Goal: Task Accomplishment & Management: Manage account settings

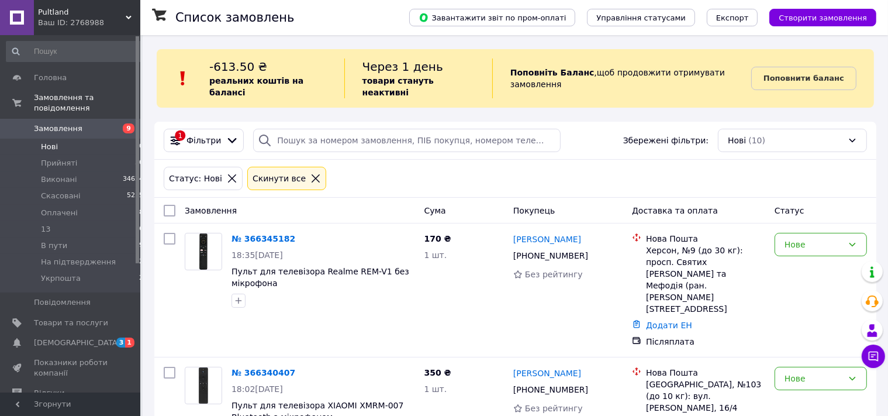
click at [73, 123] on span "Замовлення" at bounding box center [58, 128] width 49 height 11
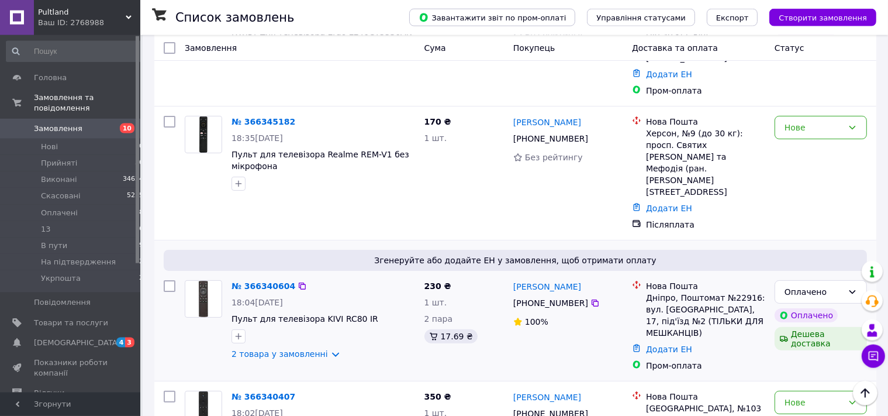
scroll to position [247, 0]
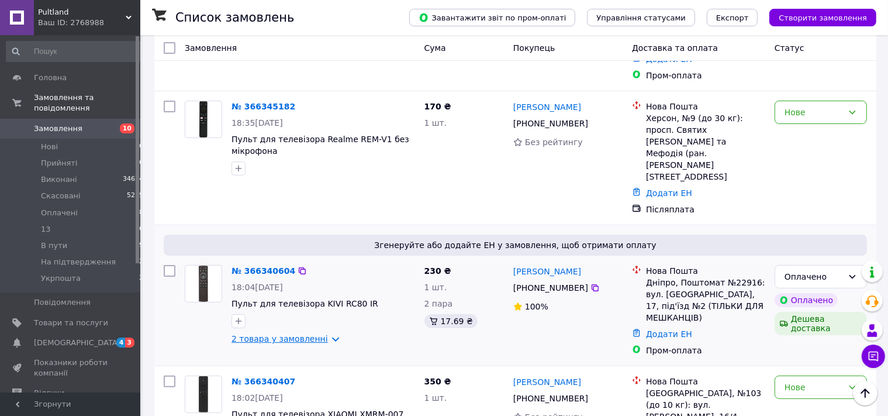
click at [313, 334] on link "2 товара у замовленні" at bounding box center [280, 338] width 96 height 9
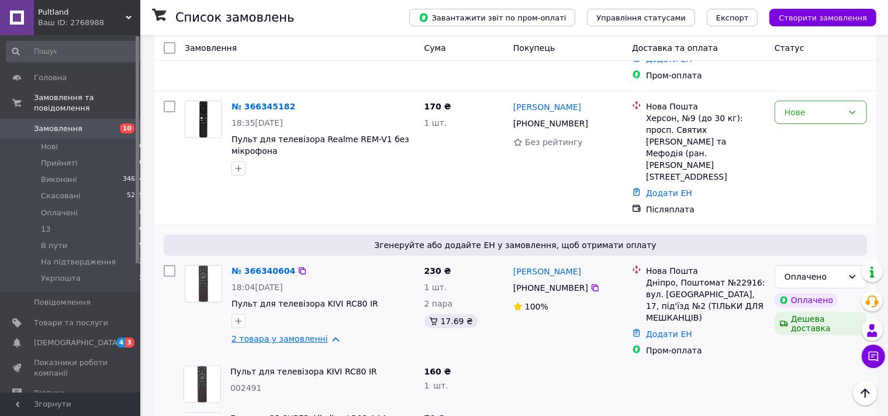
scroll to position [309, 0]
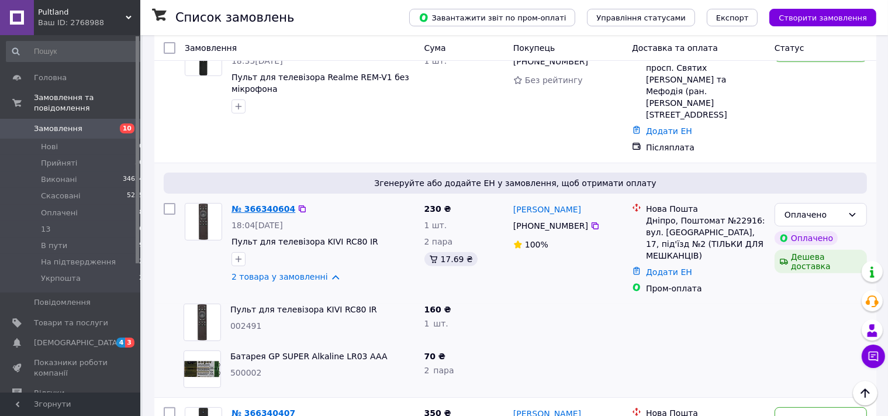
click at [266, 204] on link "№ 366340604" at bounding box center [264, 208] width 64 height 9
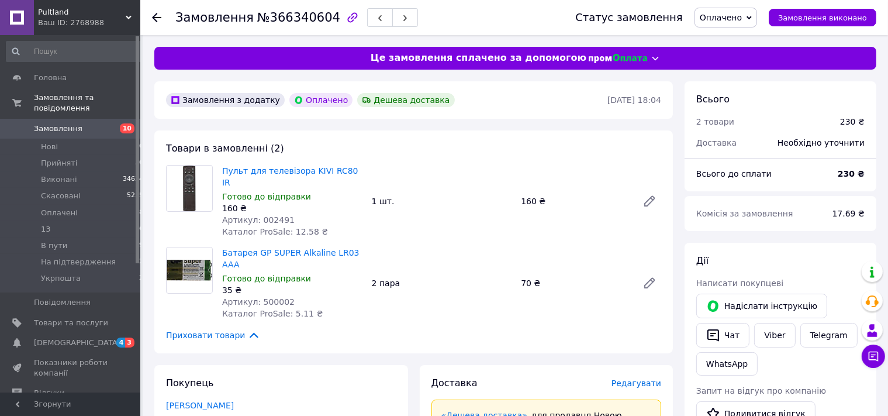
scroll to position [123, 0]
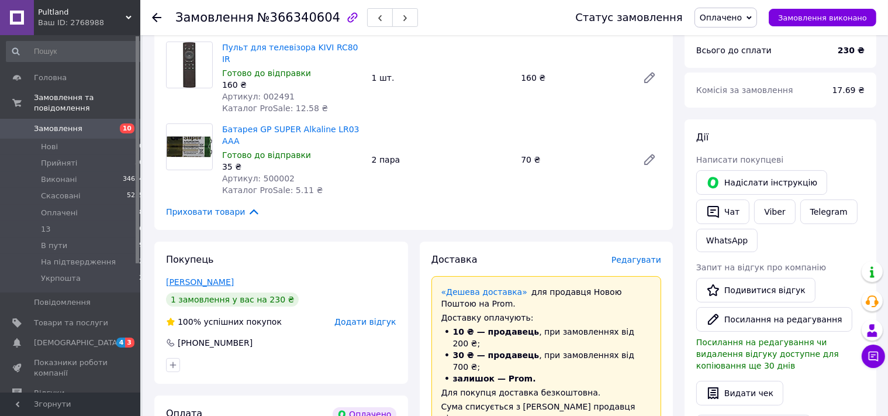
click at [229, 277] on link "Манойленко Марина" at bounding box center [200, 281] width 68 height 9
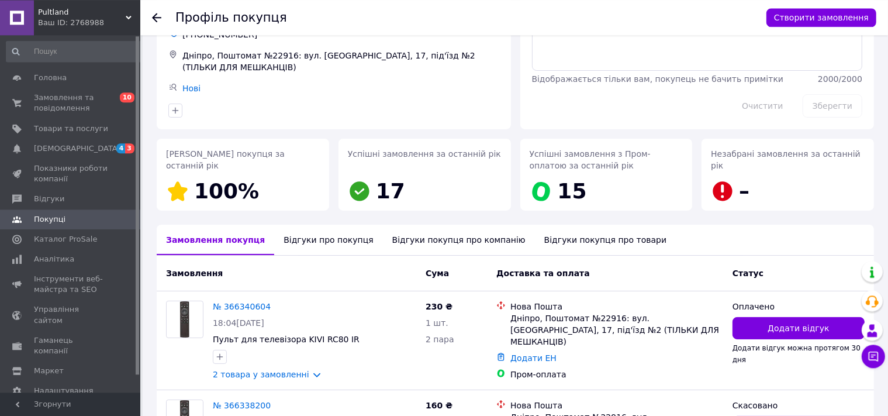
scroll to position [187, 0]
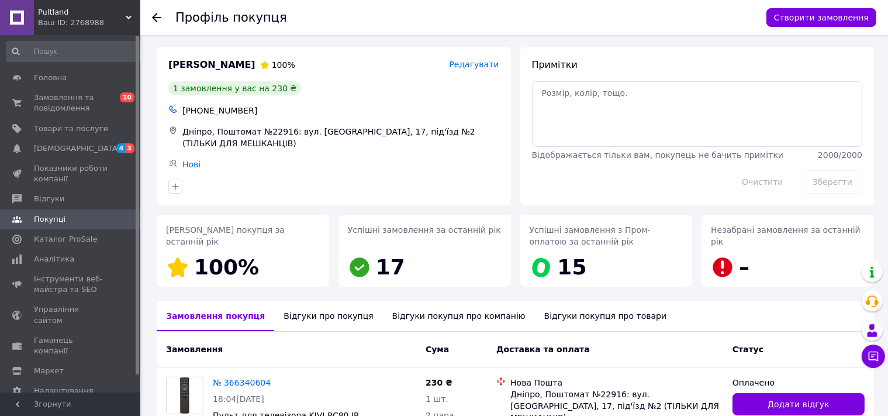
drag, startPoint x: 157, startPoint y: 15, endPoint x: 157, endPoint y: 22, distance: 7.0
click at [157, 18] on icon at bounding box center [156, 17] width 9 height 9
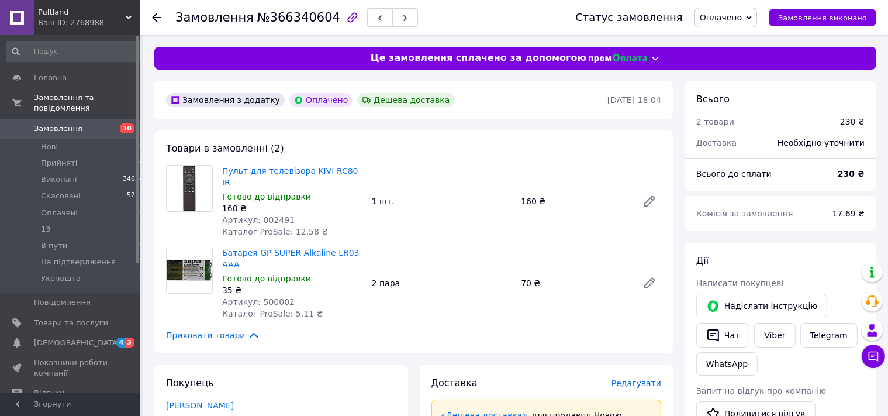
click at [736, 16] on span "Оплачено" at bounding box center [721, 17] width 42 height 9
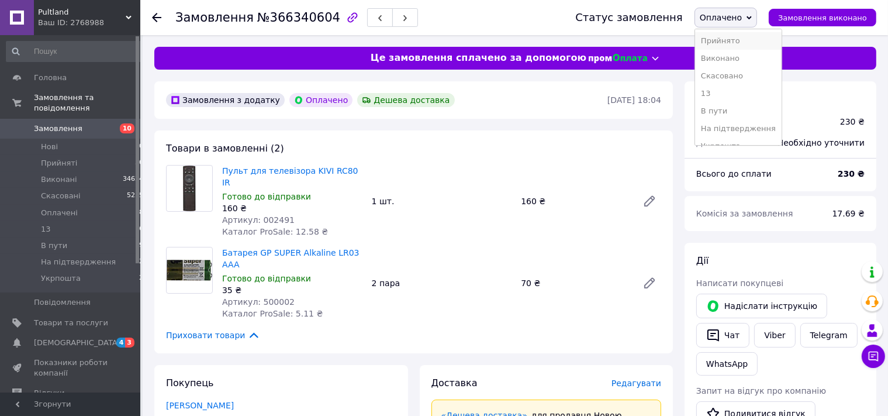
click at [736, 42] on li "Прийнято" at bounding box center [738, 41] width 87 height 18
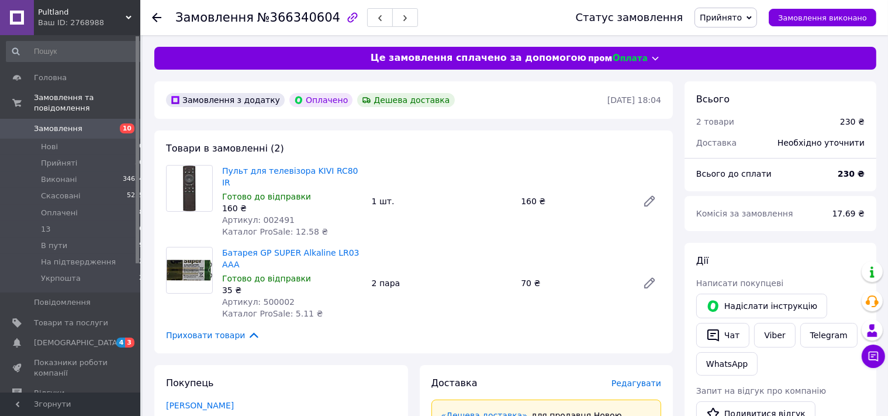
click at [156, 16] on icon at bounding box center [156, 17] width 9 height 9
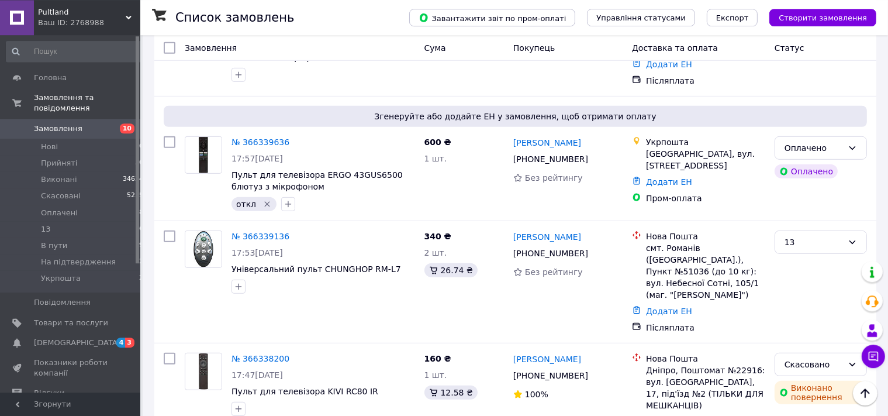
scroll to position [618, 0]
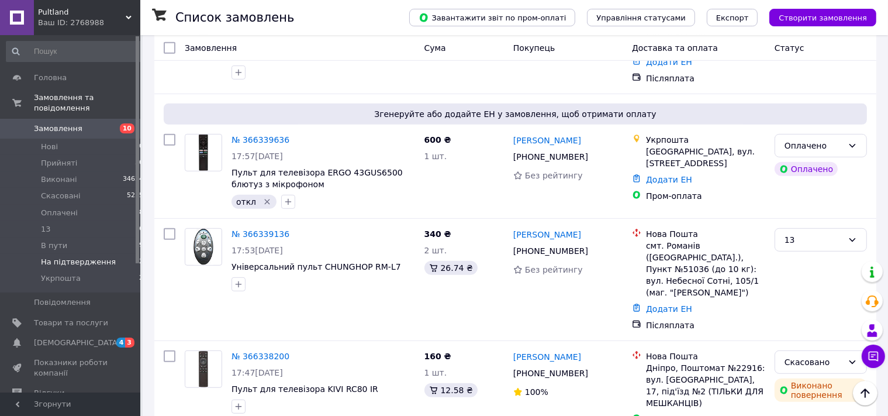
click at [81, 257] on span "На підтвердження" at bounding box center [78, 262] width 75 height 11
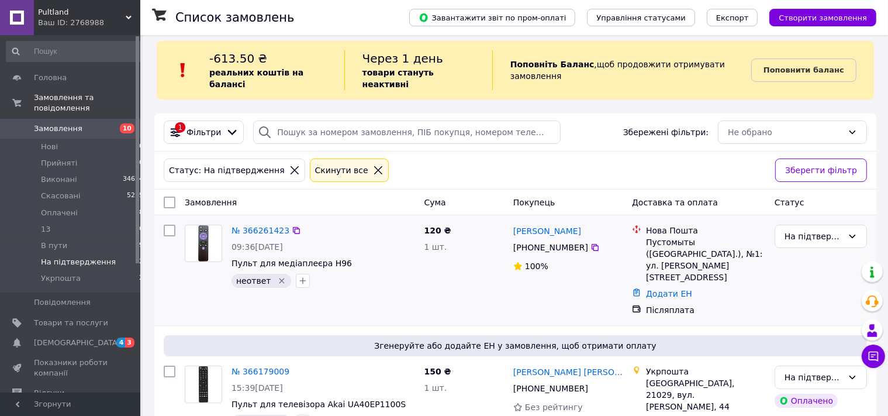
scroll to position [12, 0]
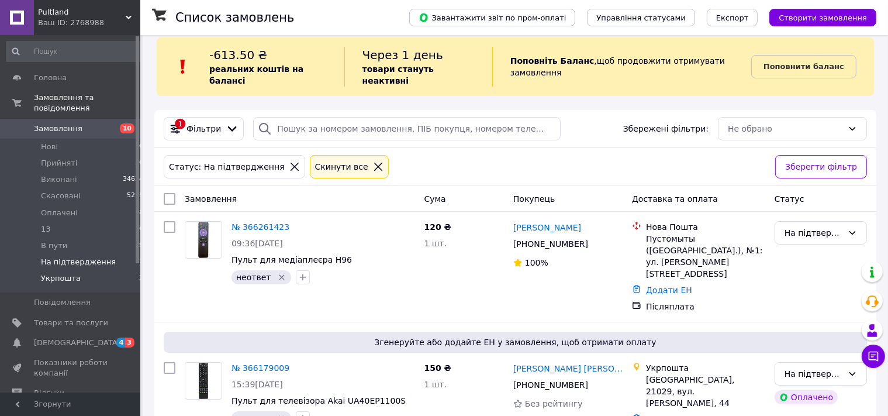
click at [71, 273] on span "Укрпошта" at bounding box center [61, 278] width 40 height 11
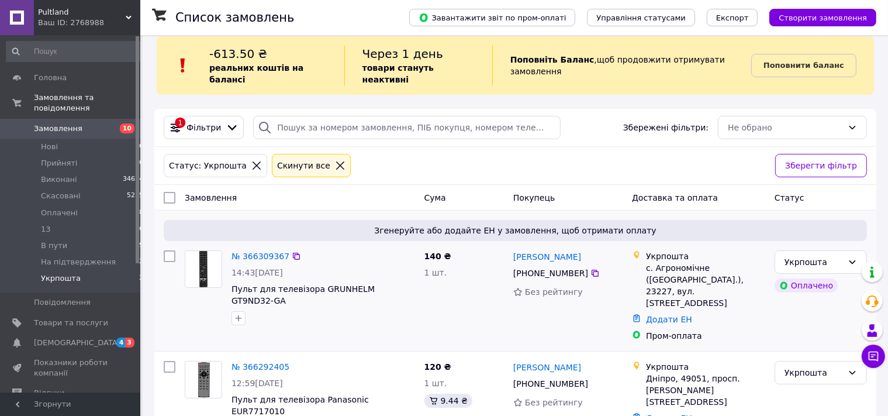
scroll to position [23, 0]
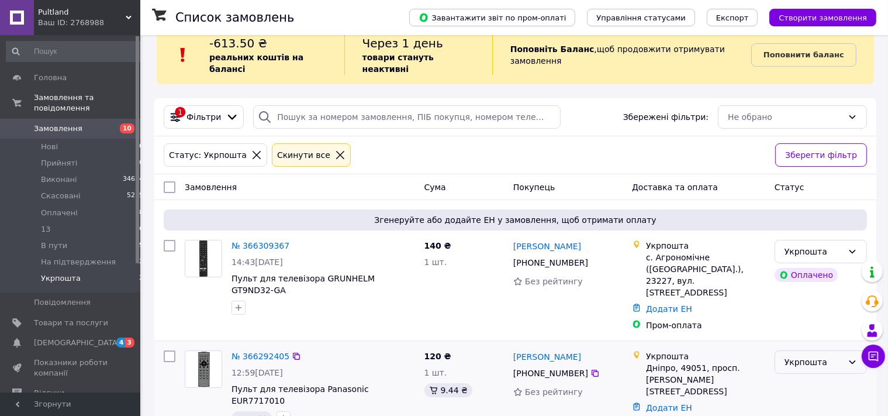
click at [792, 356] on div "Укрпошта" at bounding box center [814, 362] width 58 height 13
click at [788, 316] on li "13" at bounding box center [820, 318] width 91 height 21
click at [58, 208] on span "Оплачені" at bounding box center [59, 213] width 37 height 11
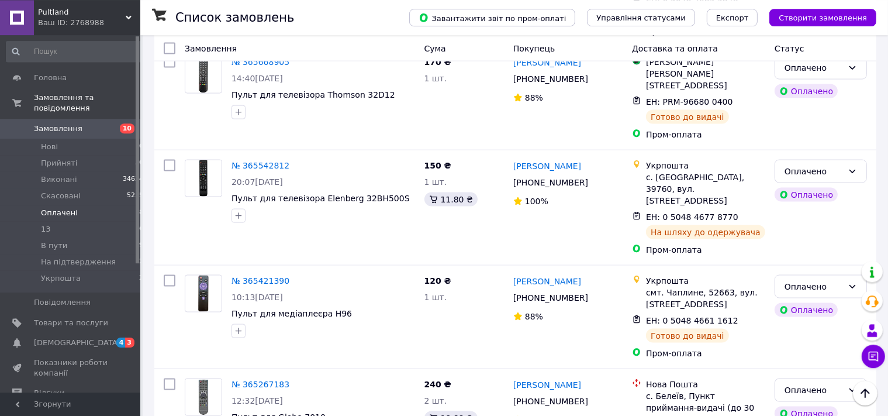
scroll to position [1696, 0]
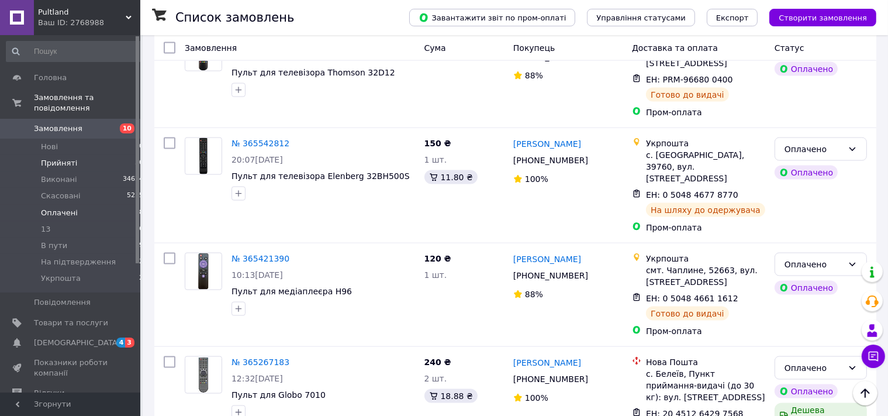
click at [51, 158] on span "Прийняті" at bounding box center [59, 163] width 36 height 11
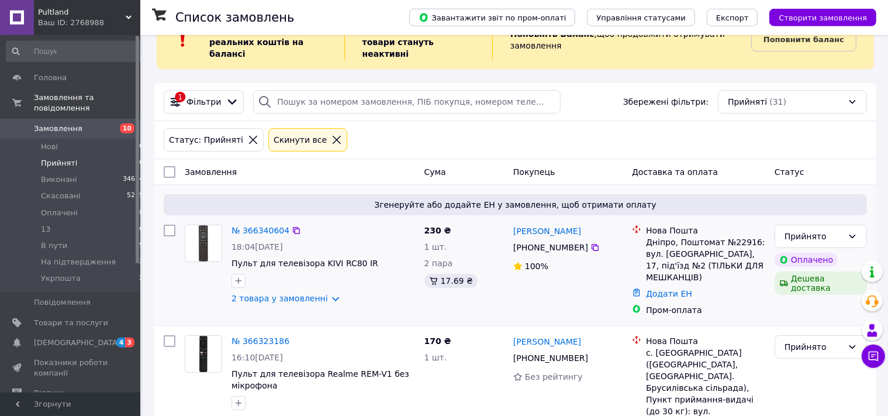
scroll to position [61, 0]
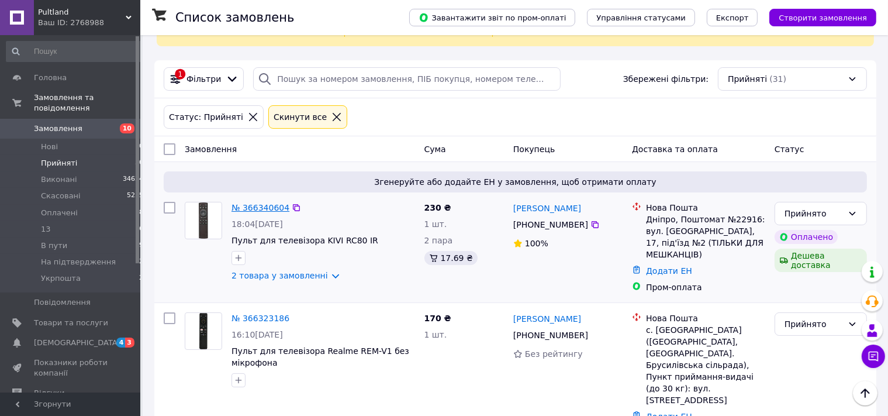
click at [247, 203] on link "№ 366340604" at bounding box center [261, 207] width 58 height 9
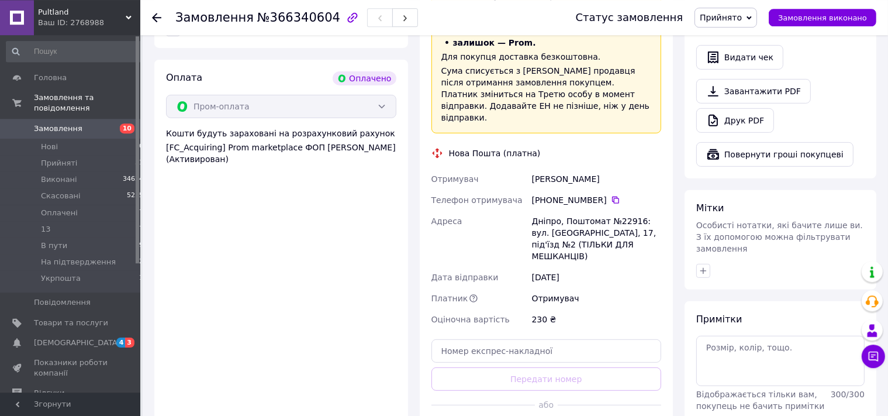
scroll to position [494, 0]
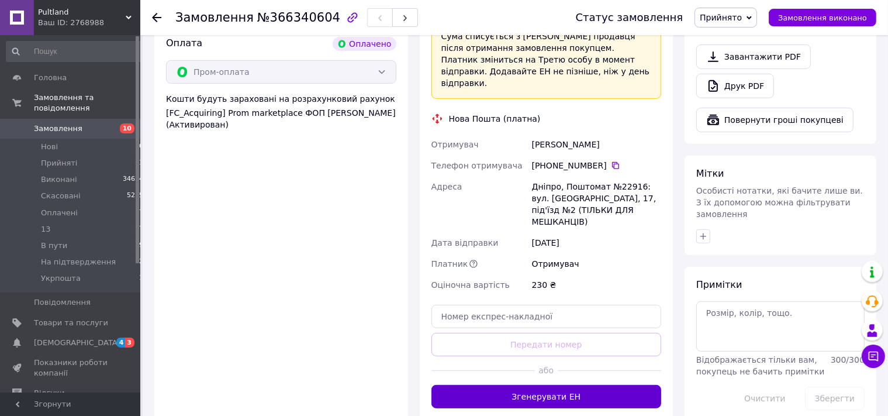
click at [539, 385] on button "Згенерувати ЕН" at bounding box center [547, 396] width 230 height 23
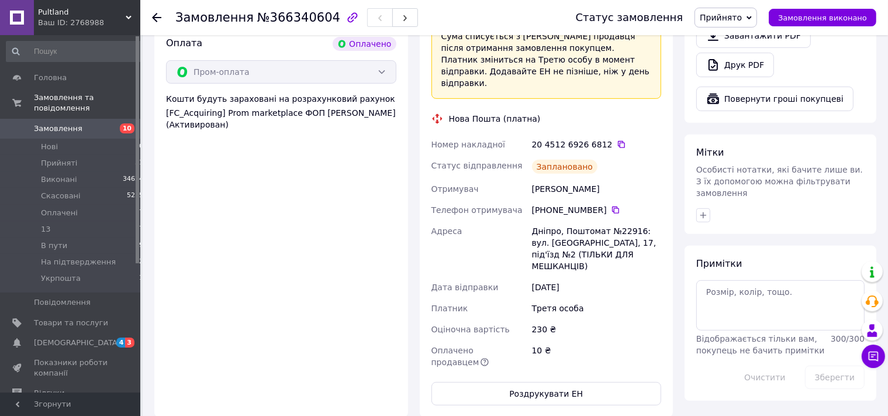
click at [156, 15] on use at bounding box center [156, 17] width 9 height 9
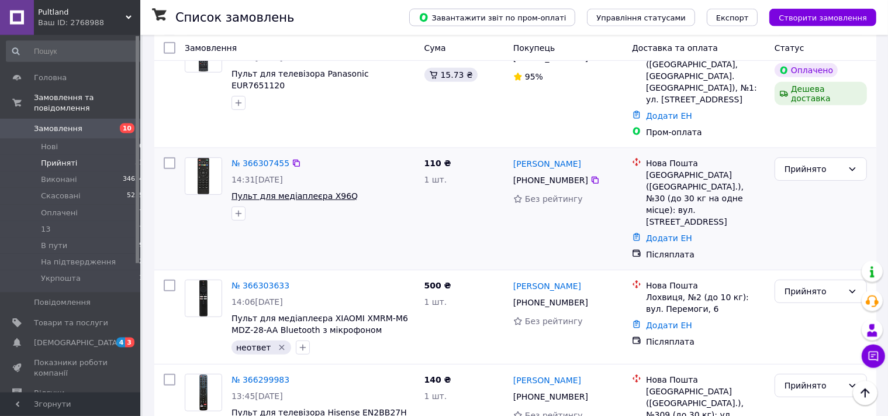
scroll to position [556, 0]
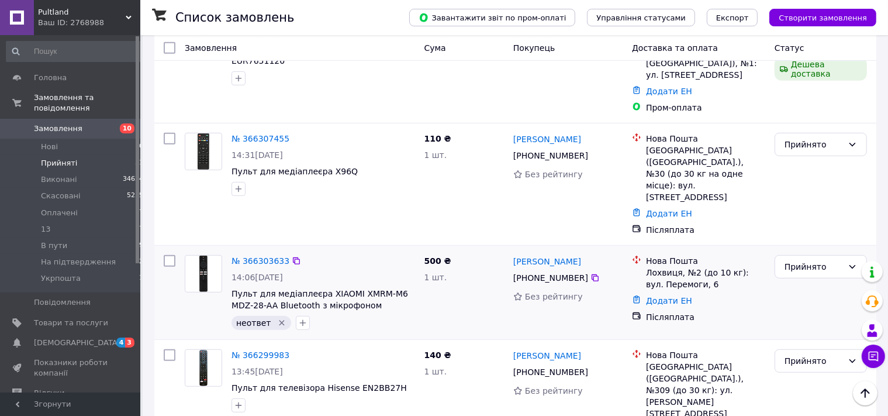
click at [277, 318] on icon "Видалити мітку" at bounding box center [281, 322] width 9 height 9
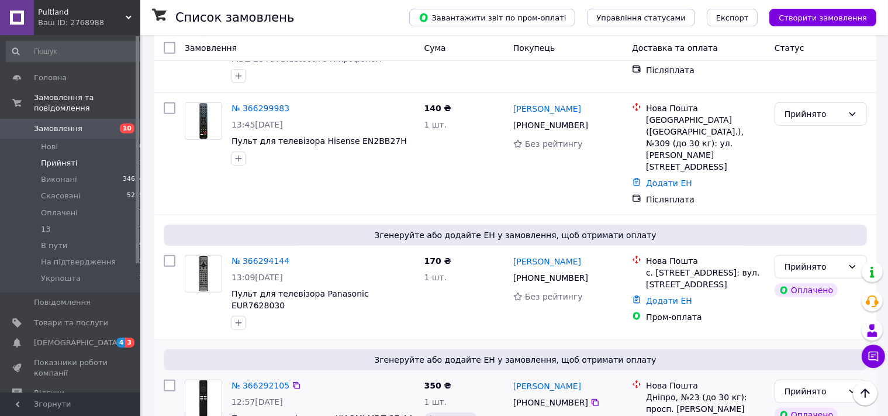
scroll to position [926, 0]
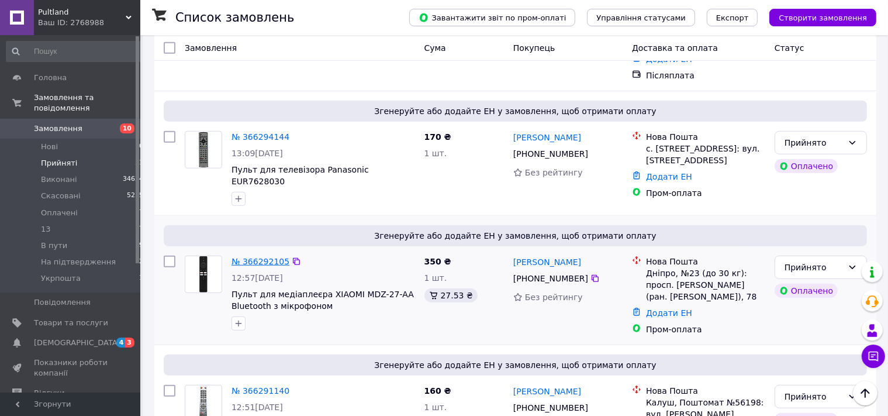
click at [251, 257] on link "№ 366292105" at bounding box center [261, 261] width 58 height 9
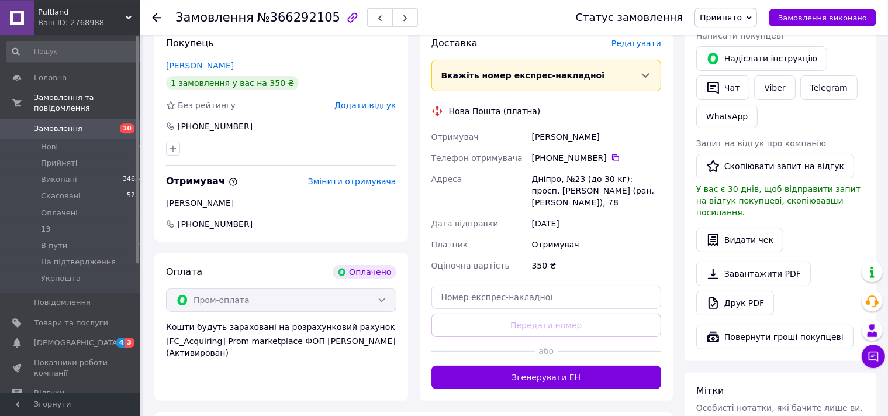
scroll to position [342, 0]
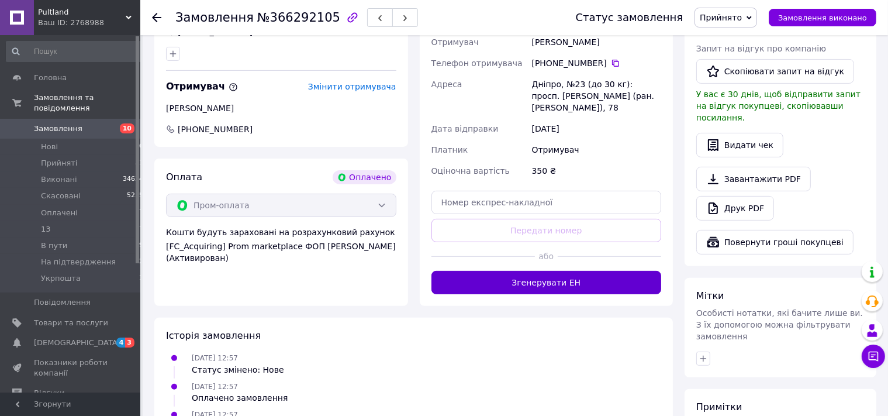
click at [522, 271] on button "Згенерувати ЕН" at bounding box center [547, 282] width 230 height 23
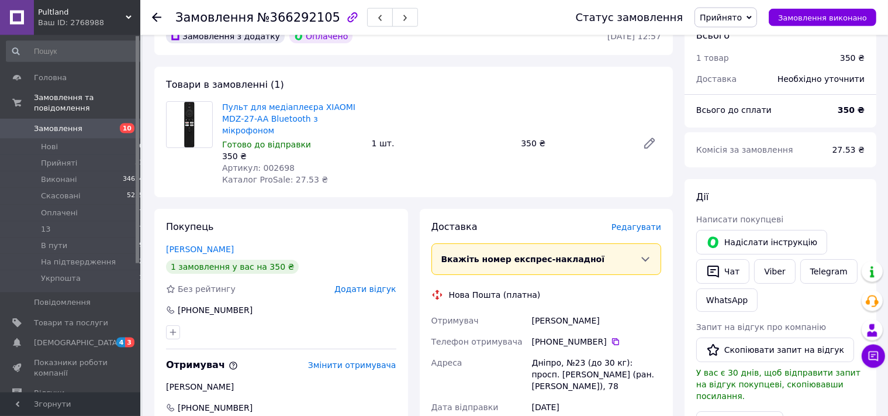
scroll to position [33, 0]
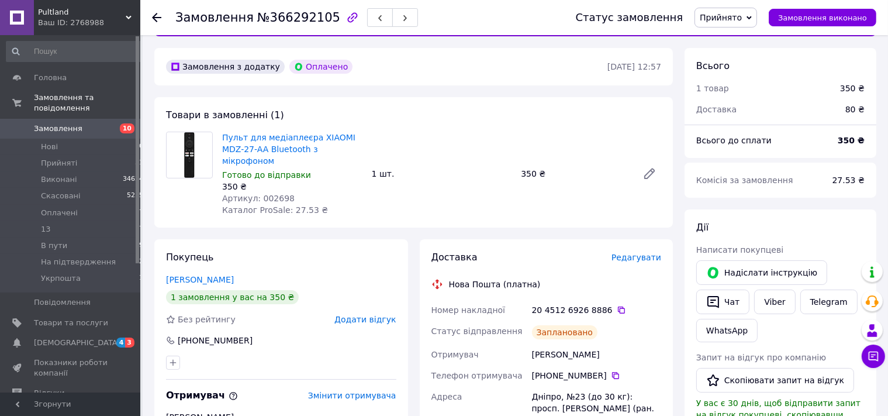
click at [154, 19] on use at bounding box center [156, 17] width 9 height 9
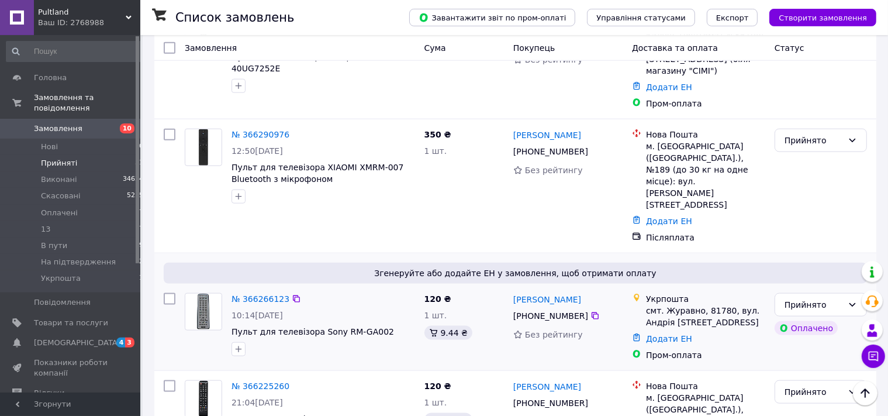
scroll to position [1420, 0]
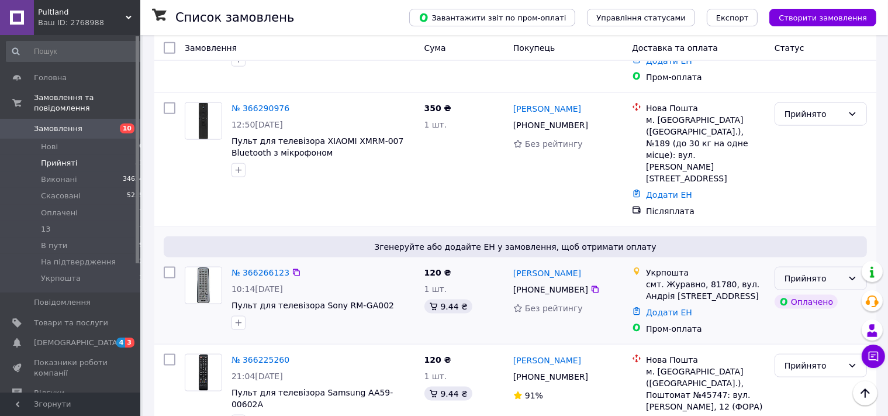
click at [789, 272] on div "Прийнято" at bounding box center [814, 278] width 58 height 13
click at [801, 244] on li "Укрпошта" at bounding box center [820, 243] width 91 height 21
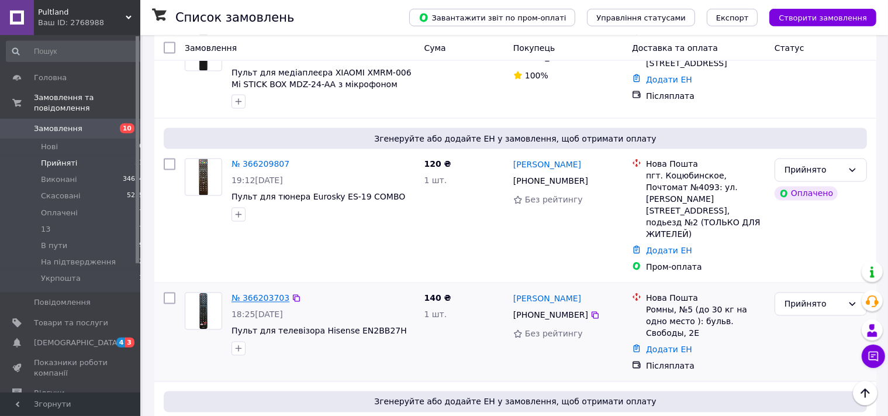
scroll to position [2116, 0]
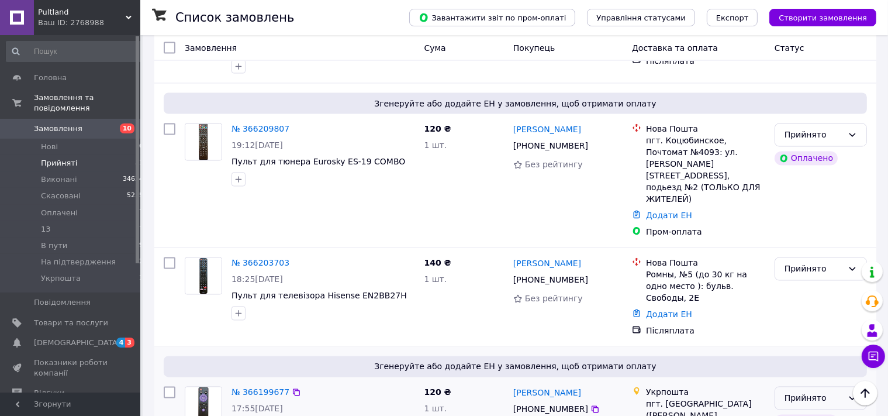
click at [805, 392] on div "Прийнято" at bounding box center [814, 398] width 58 height 13
click at [796, 310] on li "Укрпошта" at bounding box center [820, 312] width 91 height 21
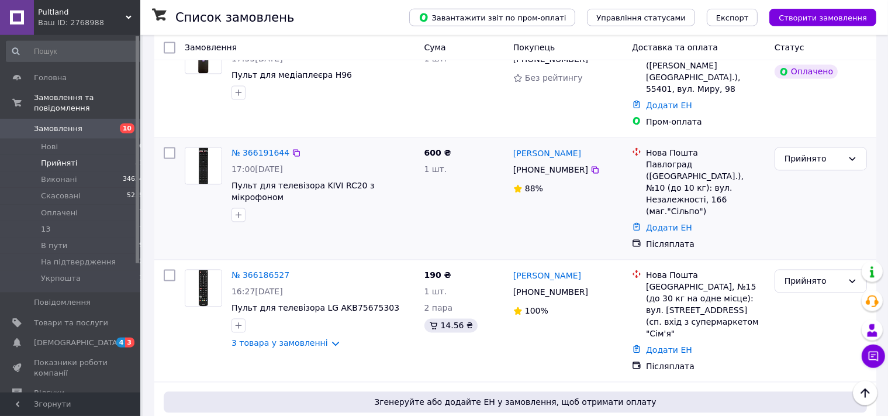
scroll to position [2474, 0]
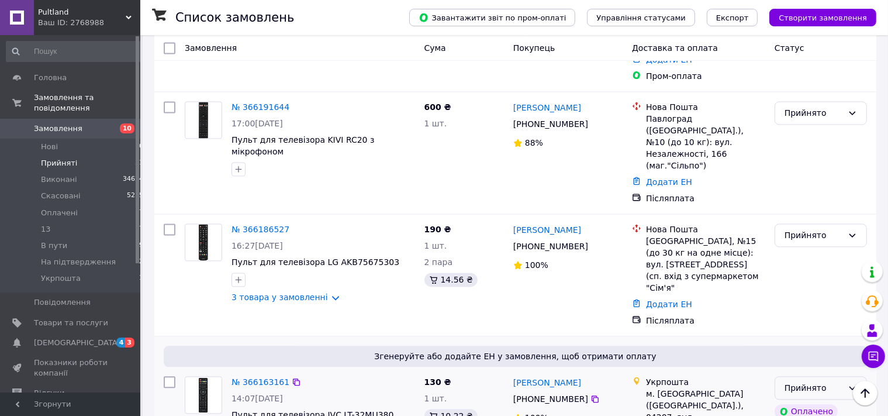
click at [801, 381] on div "Прийнято" at bounding box center [814, 387] width 58 height 13
click at [800, 252] on li "Укрпошта" at bounding box center [820, 251] width 91 height 21
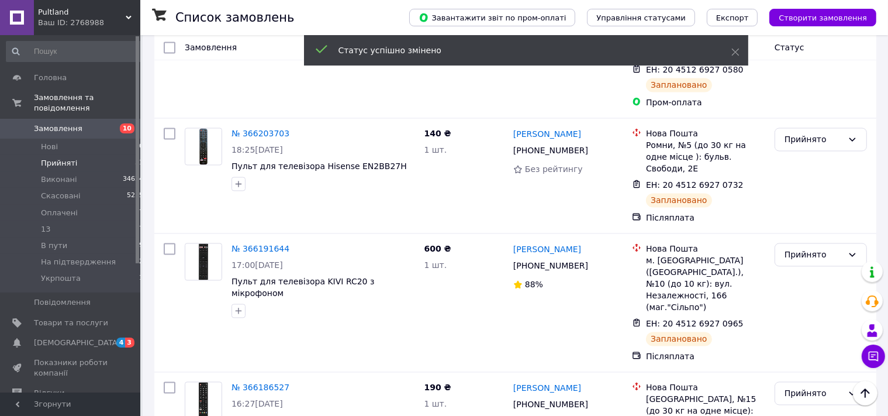
scroll to position [2373, 0]
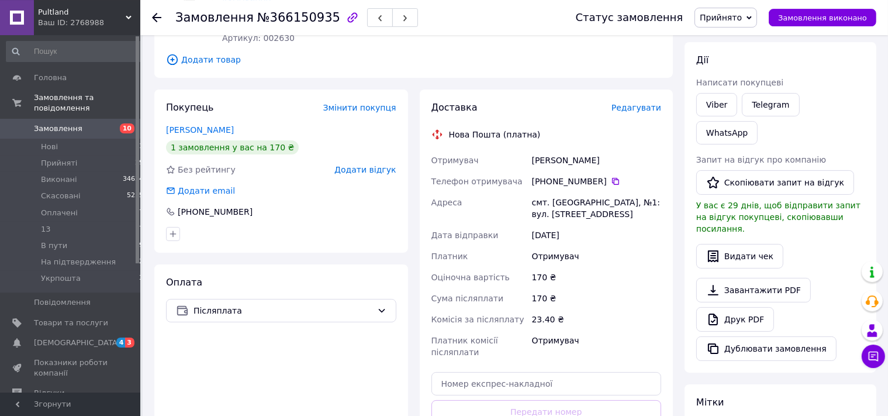
scroll to position [339, 0]
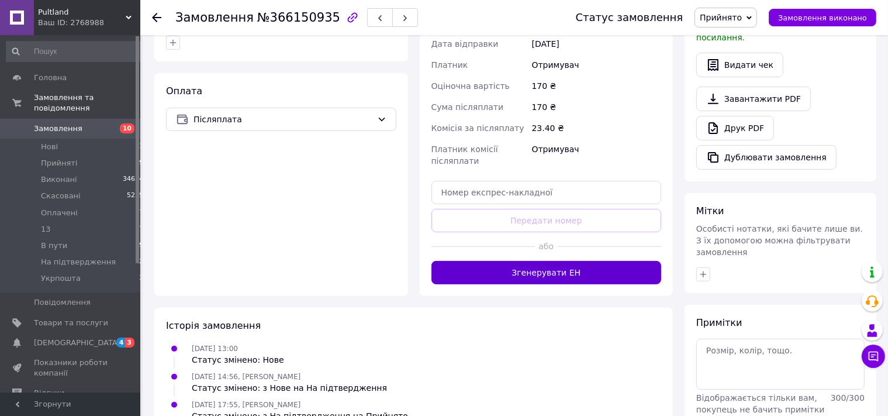
click at [521, 264] on button "Згенерувати ЕН" at bounding box center [547, 272] width 230 height 23
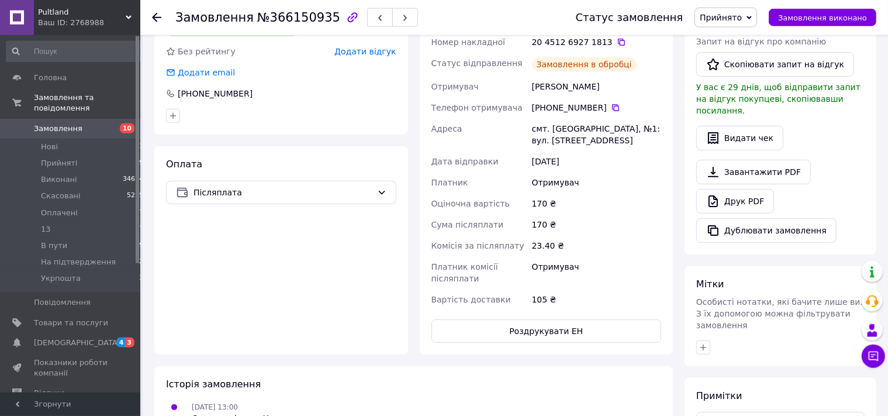
scroll to position [215, 0]
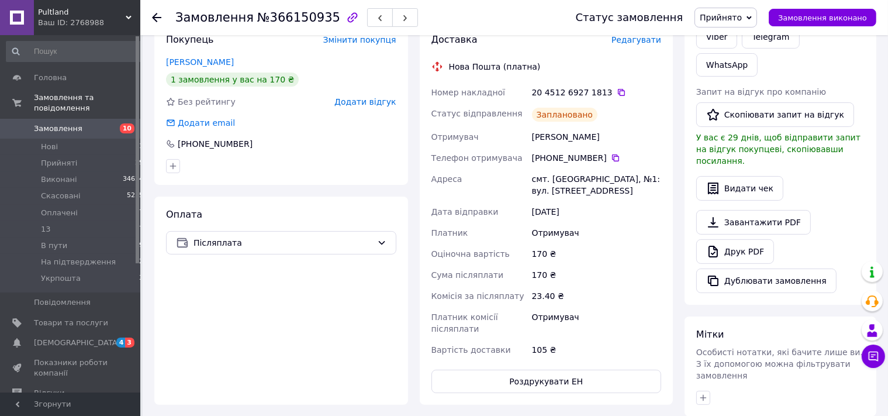
drag, startPoint x: 156, startPoint y: 14, endPoint x: 158, endPoint y: 20, distance: 6.5
click at [156, 14] on icon at bounding box center [156, 17] width 9 height 9
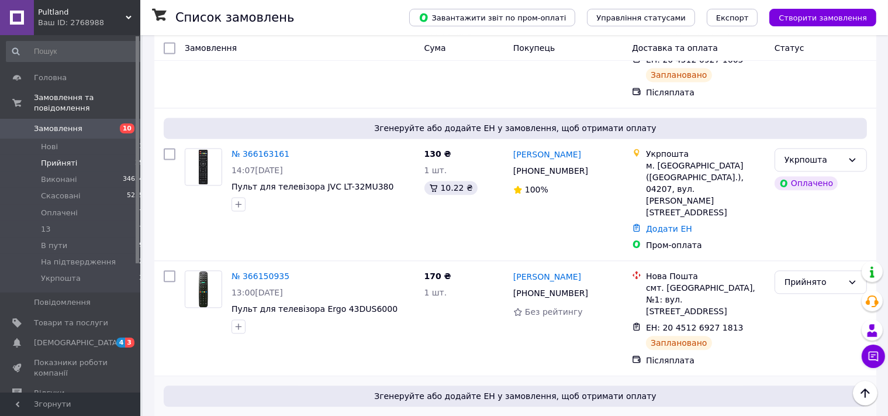
scroll to position [2655, 0]
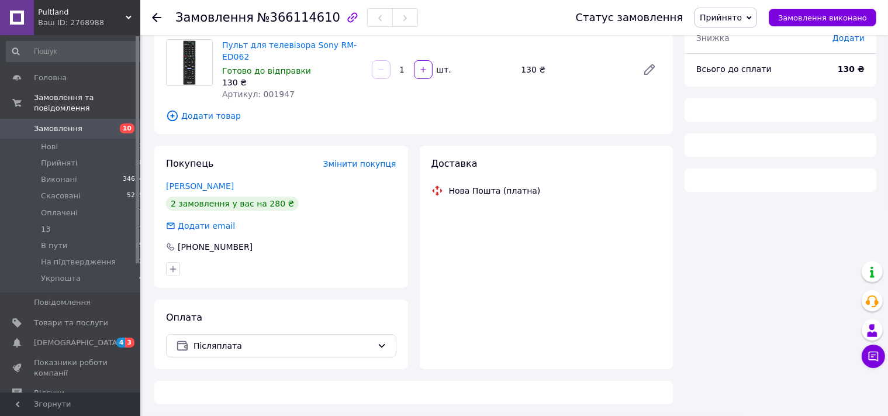
scroll to position [80, 0]
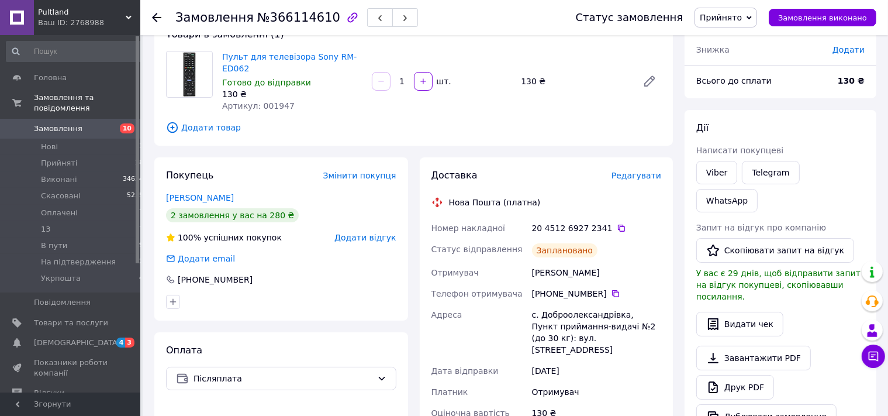
click at [155, 20] on use at bounding box center [156, 17] width 9 height 9
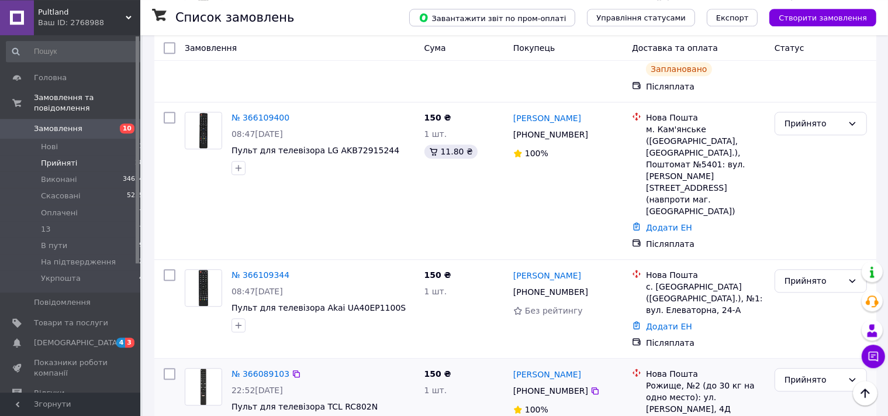
scroll to position [3026, 0]
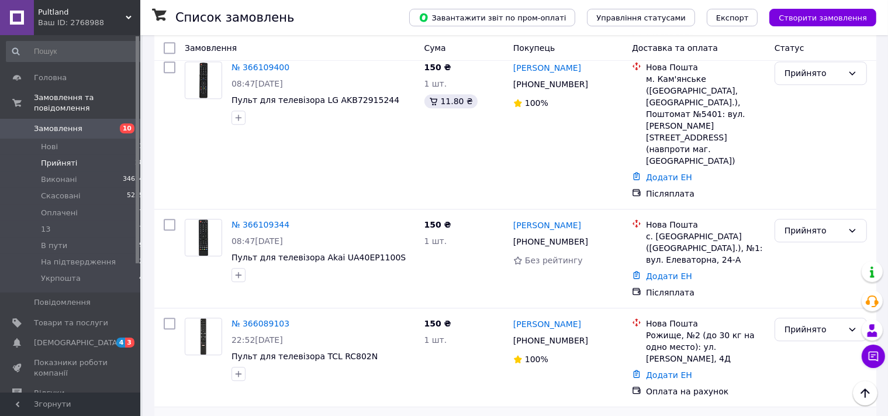
click at [785, 223] on li "13" at bounding box center [820, 217] width 91 height 21
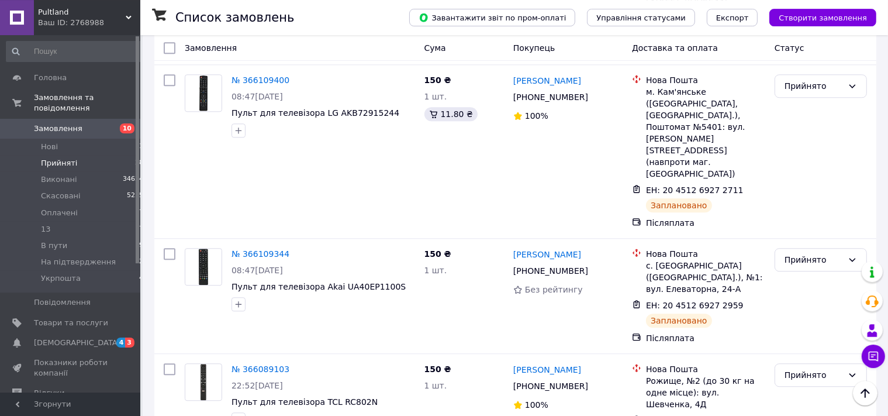
scroll to position [2989, 0]
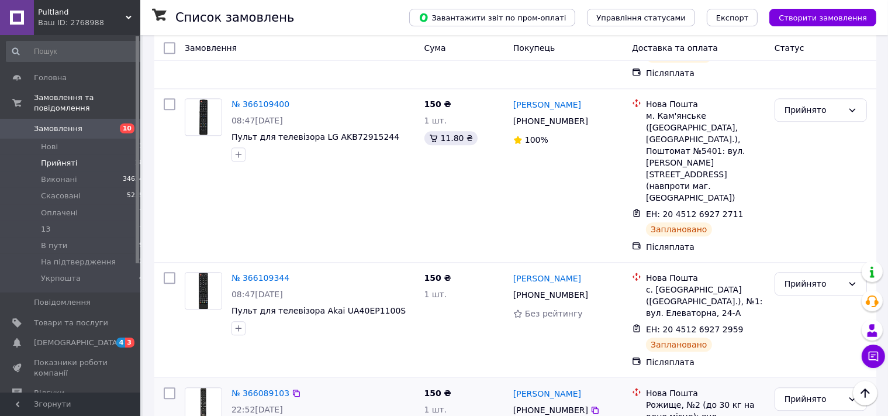
checkbox input "true"
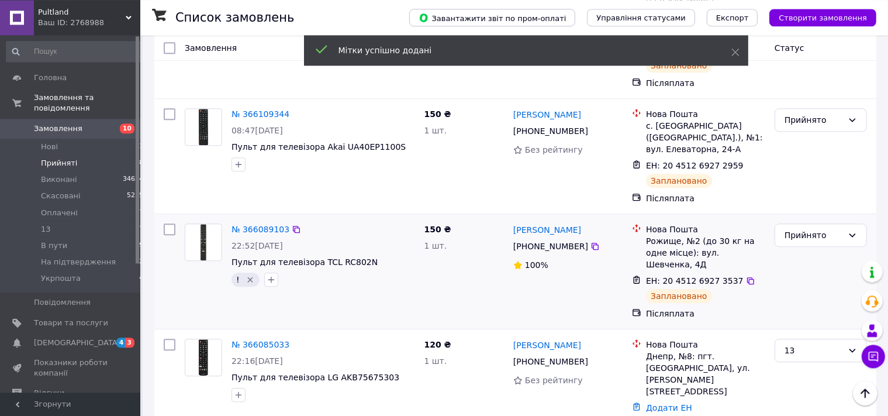
scroll to position [3174, 0]
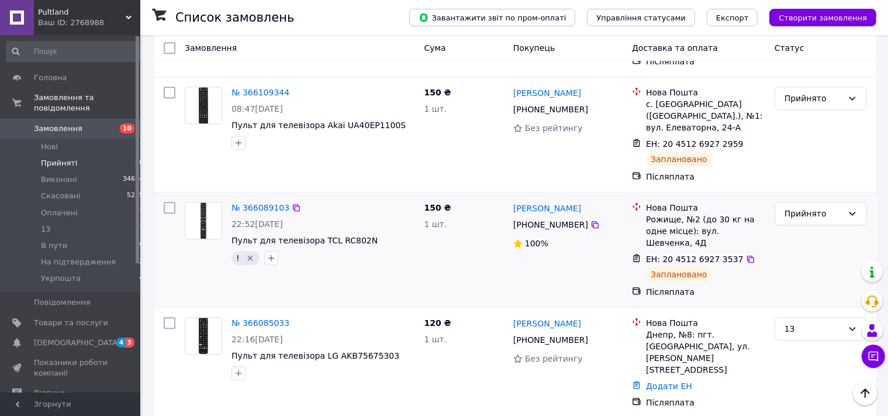
drag, startPoint x: 801, startPoint y: 301, endPoint x: 796, endPoint y: 297, distance: 6.2
click at [791, 260] on li "13" at bounding box center [820, 262] width 91 height 21
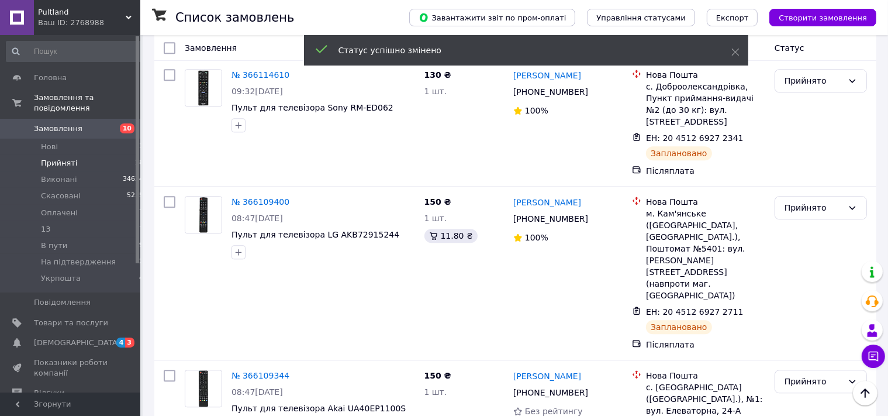
scroll to position [3104, 0]
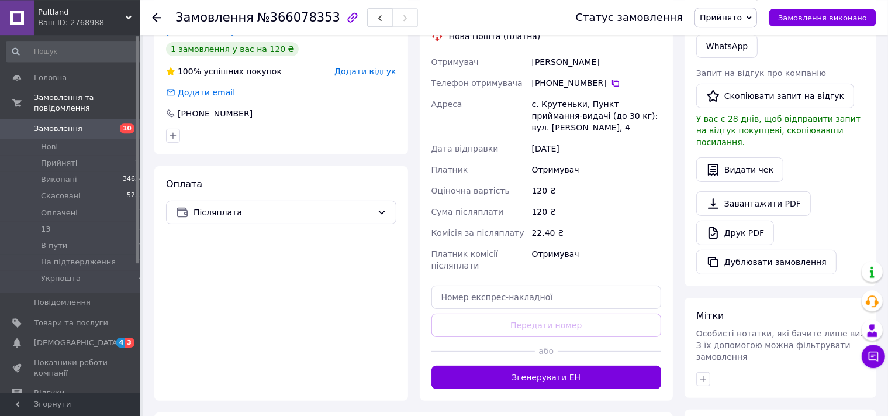
scroll to position [327, 0]
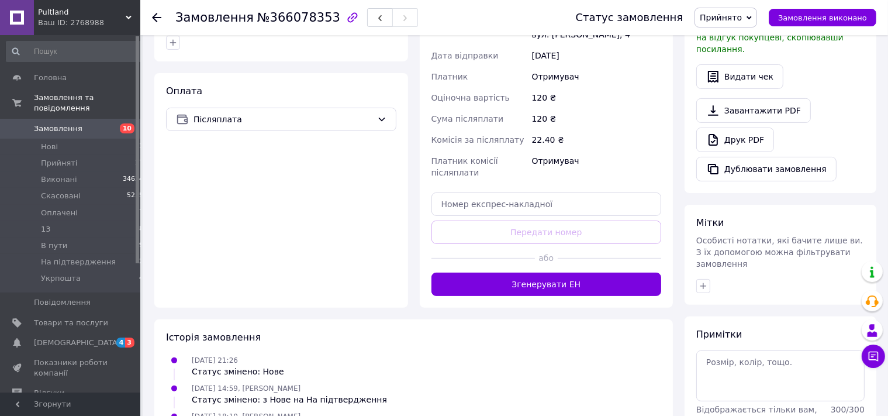
drag, startPoint x: 513, startPoint y: 288, endPoint x: 387, endPoint y: 308, distance: 127.9
click at [513, 289] on button "Згенерувати ЕН" at bounding box center [547, 284] width 230 height 23
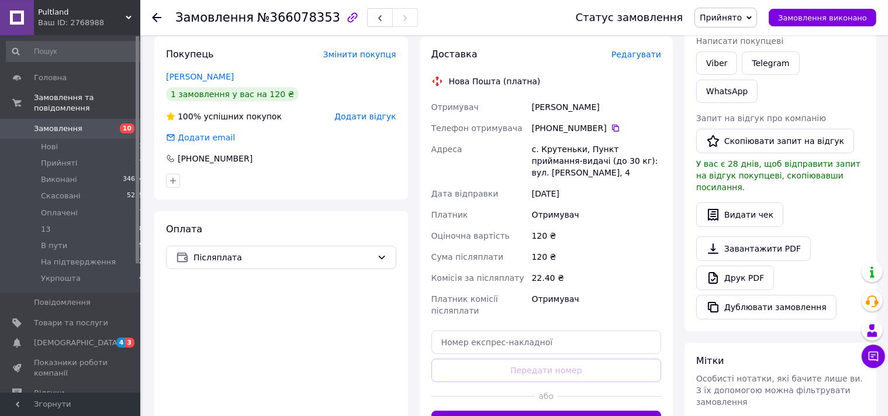
scroll to position [80, 0]
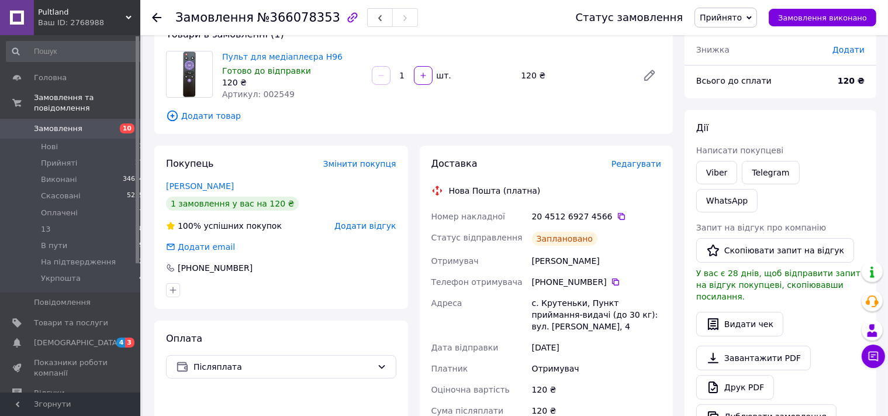
click at [156, 15] on icon at bounding box center [156, 17] width 9 height 9
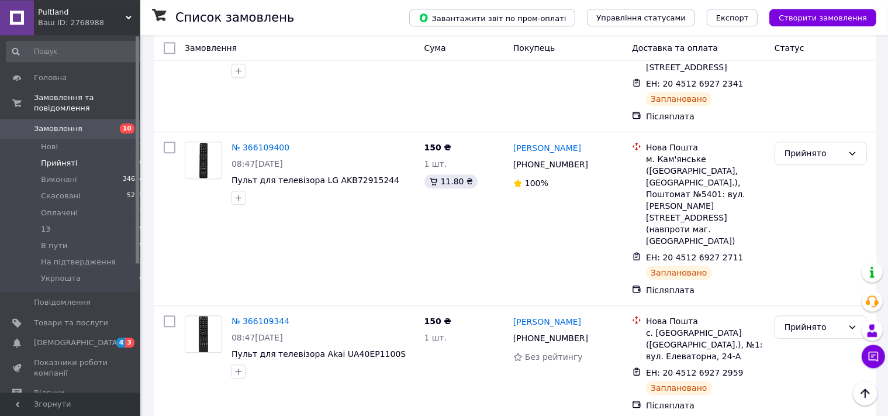
scroll to position [2848, 0]
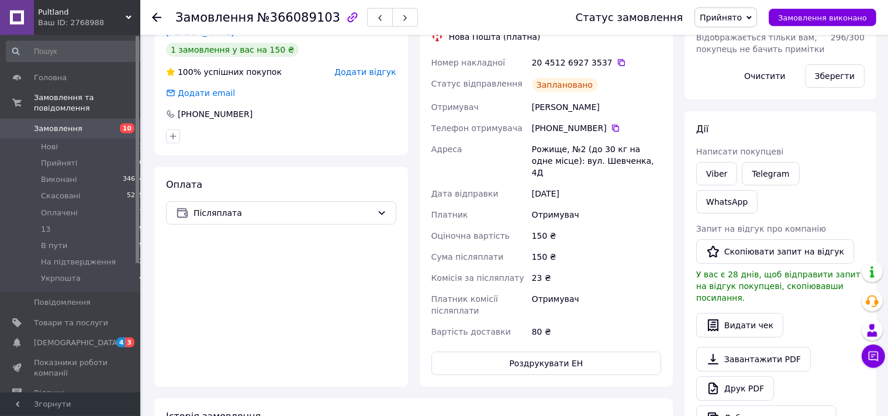
scroll to position [265, 0]
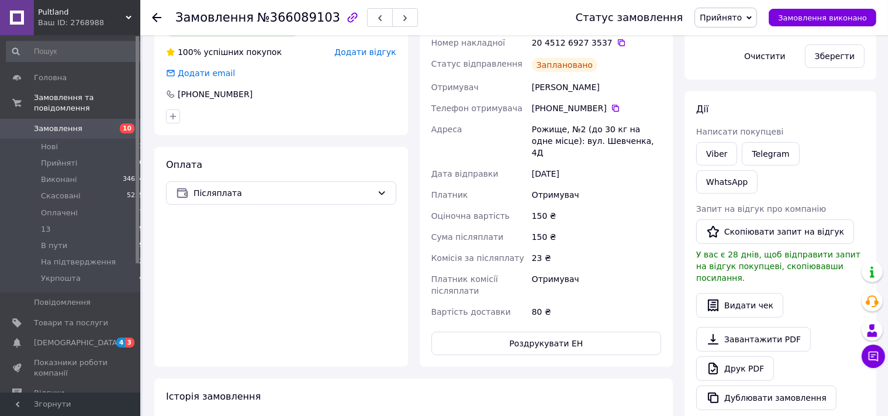
click at [736, 13] on span "Прийнято" at bounding box center [721, 17] width 42 height 9
click at [722, 95] on li "13" at bounding box center [738, 94] width 87 height 18
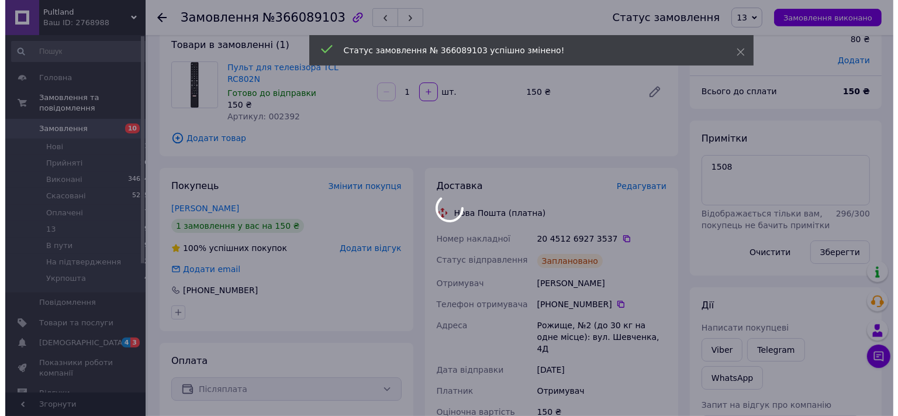
scroll to position [18, 0]
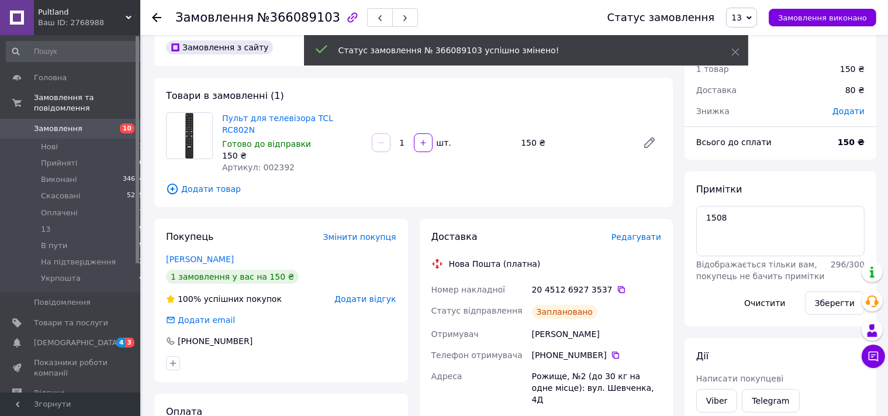
click at [637, 232] on span "Редагувати" at bounding box center [637, 236] width 50 height 9
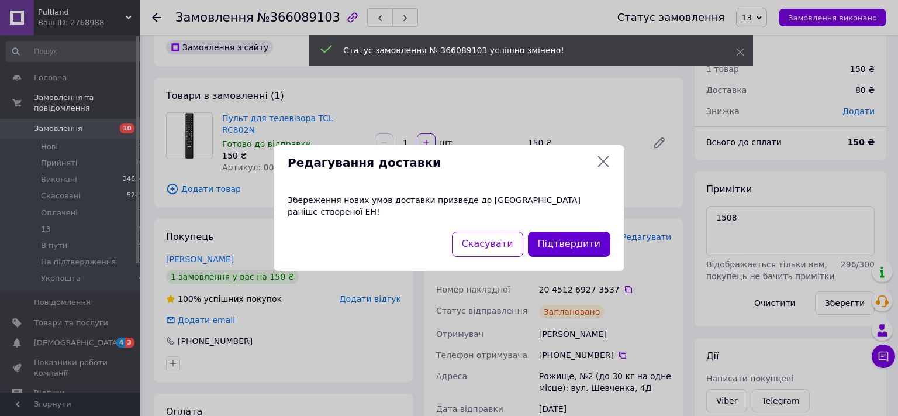
click at [571, 242] on button "Підтвердити" at bounding box center [569, 244] width 82 height 25
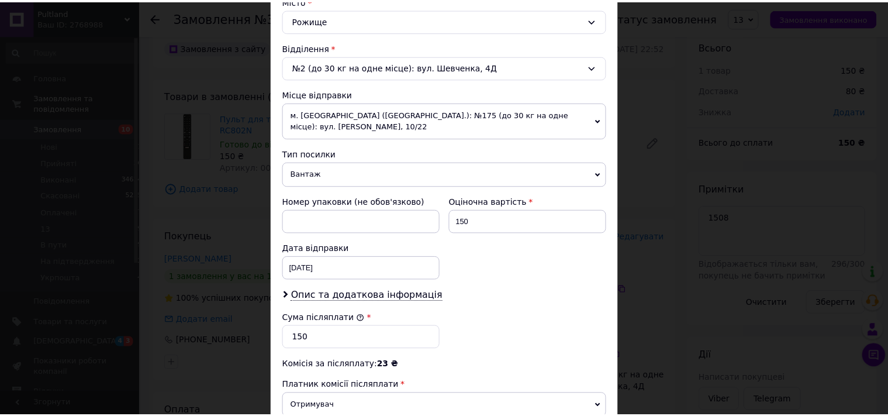
scroll to position [451, 0]
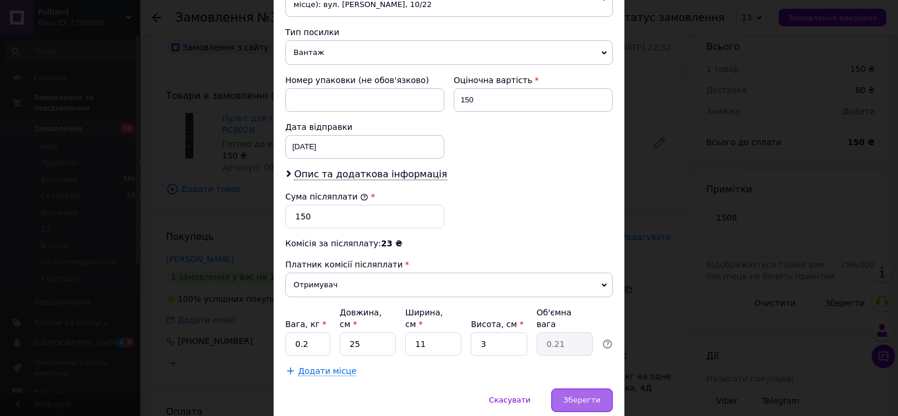
click at [569, 395] on span "Зберегти" at bounding box center [582, 399] width 37 height 9
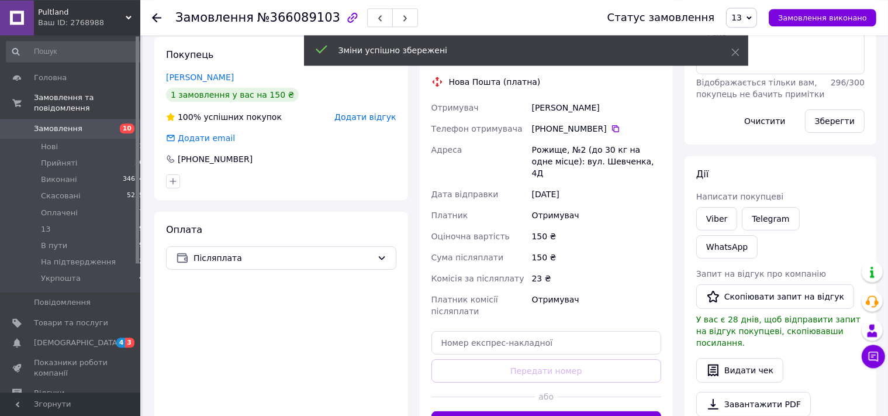
scroll to position [204, 0]
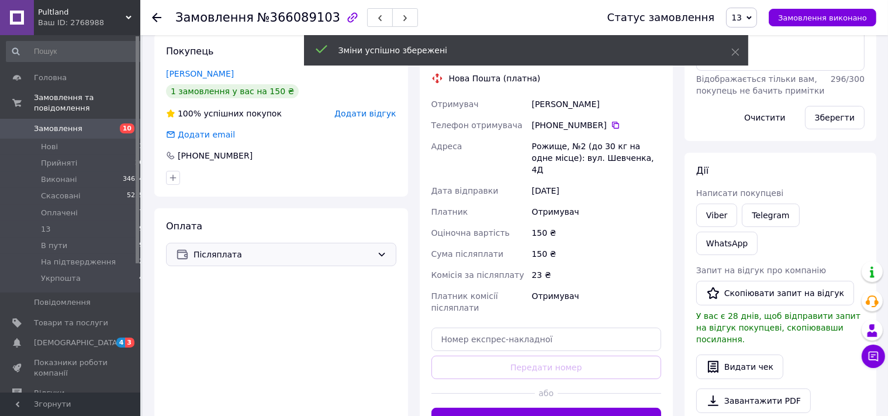
click at [266, 248] on span "Післяплата" at bounding box center [283, 254] width 179 height 13
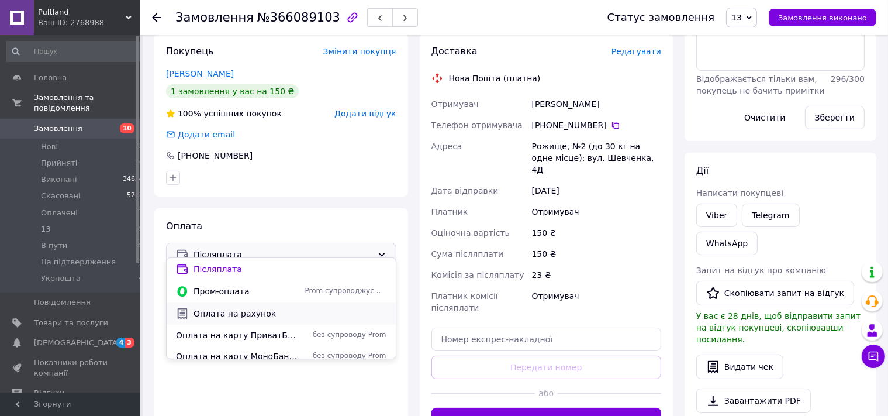
click at [237, 313] on span "Оплата на рахунок" at bounding box center [290, 314] width 193 height 12
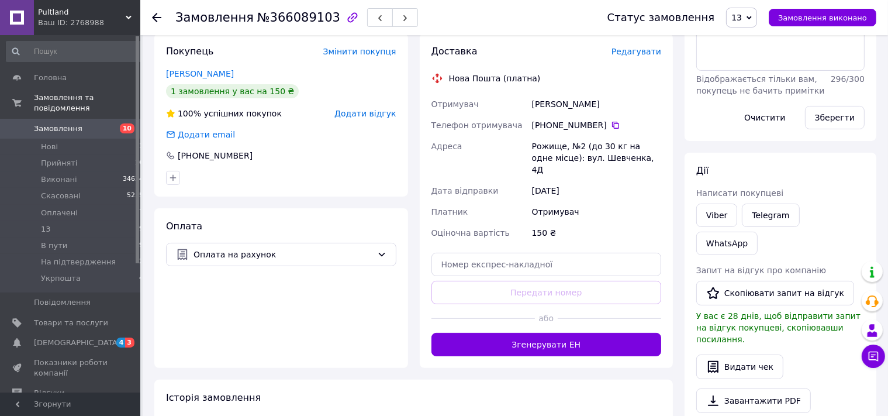
click at [156, 17] on icon at bounding box center [156, 17] width 9 height 9
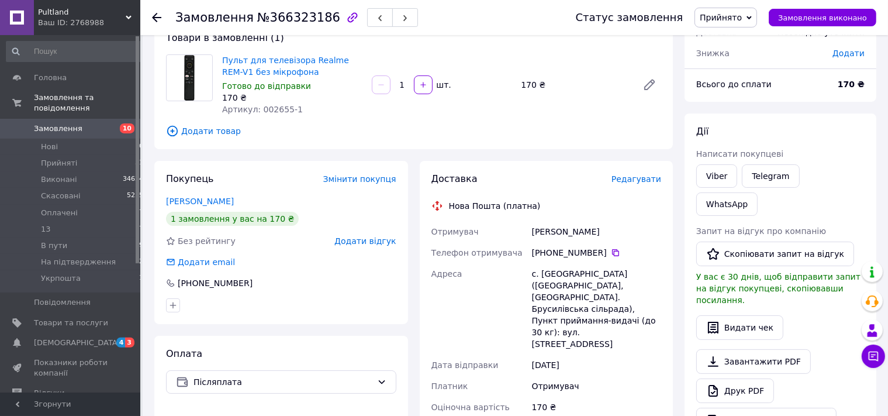
scroll to position [309, 0]
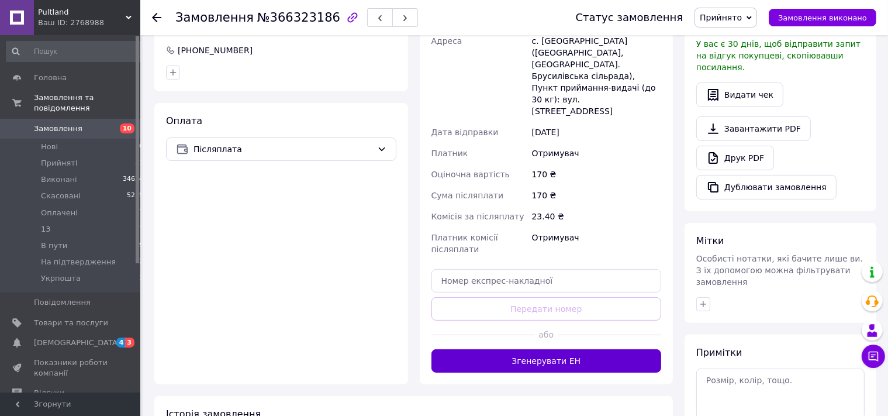
click at [549, 349] on button "Згенерувати ЕН" at bounding box center [547, 360] width 230 height 23
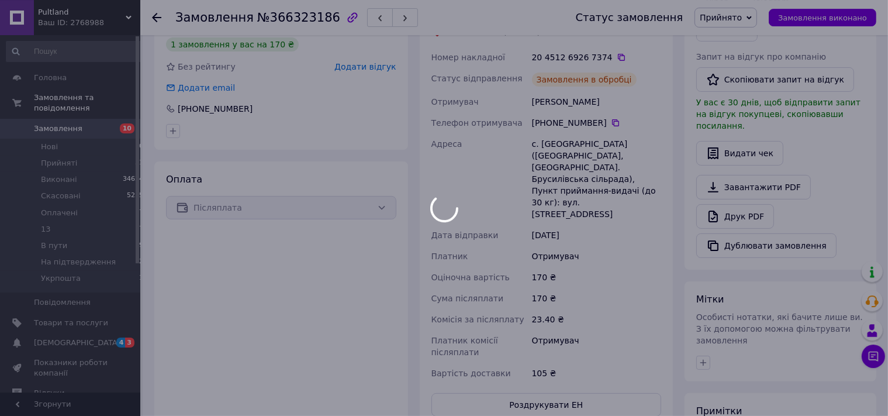
scroll to position [123, 0]
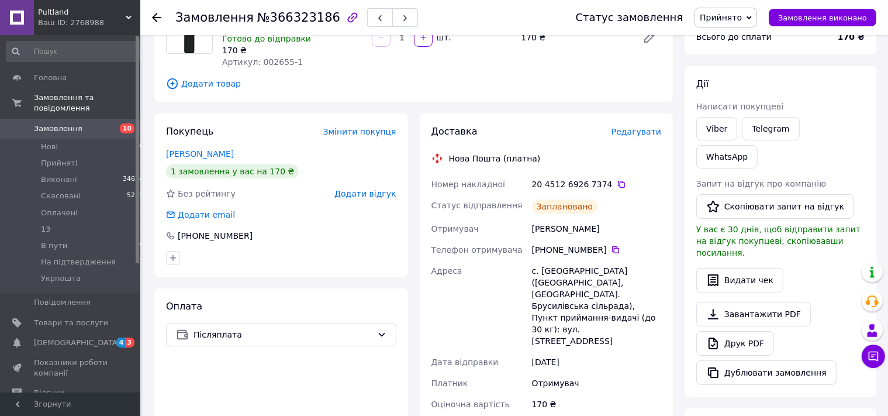
click at [153, 19] on use at bounding box center [156, 17] width 9 height 9
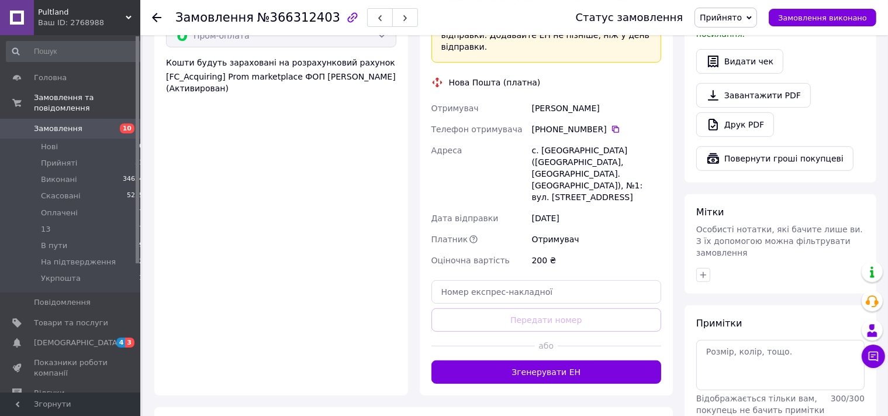
scroll to position [432, 0]
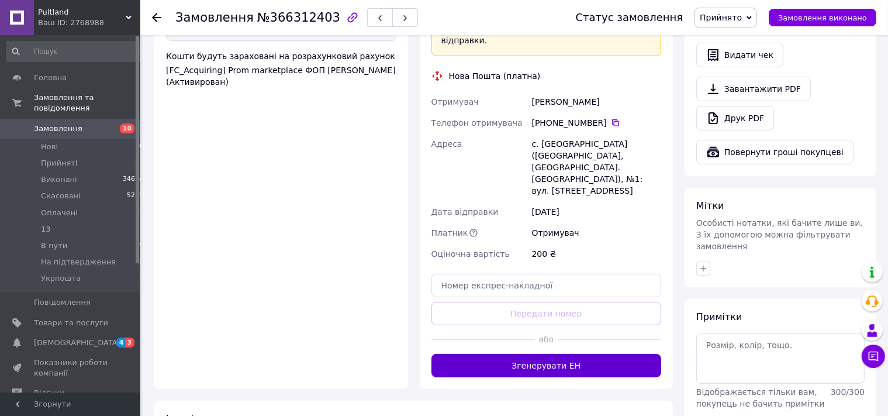
click at [522, 354] on button "Згенерувати ЕН" at bounding box center [547, 365] width 230 height 23
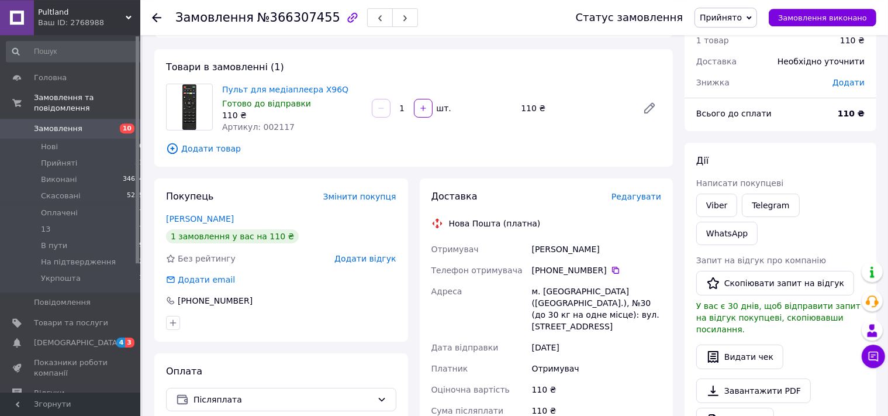
scroll to position [247, 0]
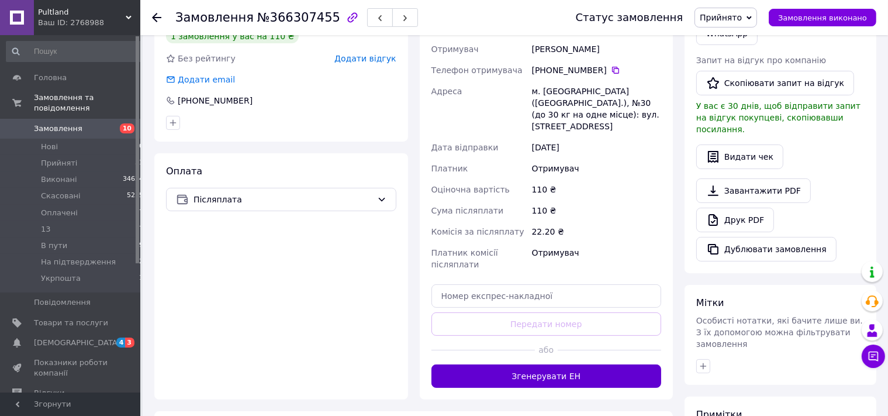
click at [532, 364] on button "Згенерувати ЕН" at bounding box center [547, 375] width 230 height 23
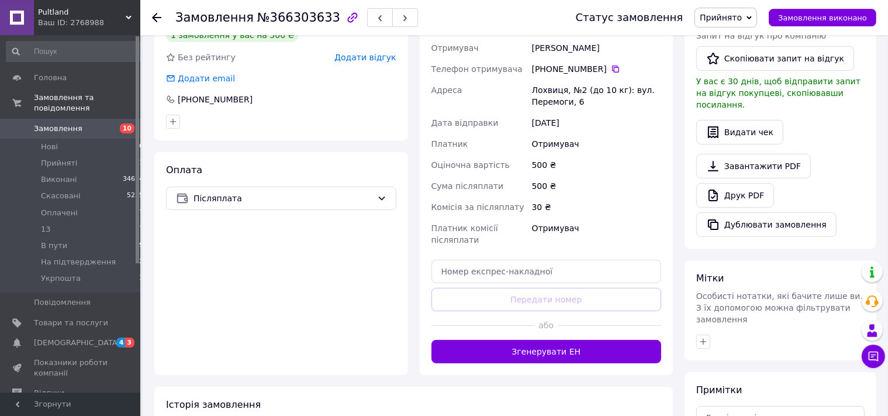
scroll to position [309, 0]
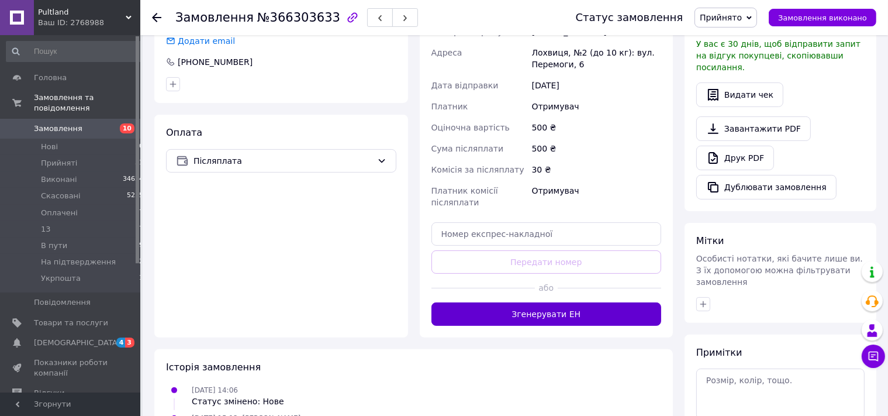
click at [522, 315] on button "Згенерувати ЕН" at bounding box center [547, 313] width 230 height 23
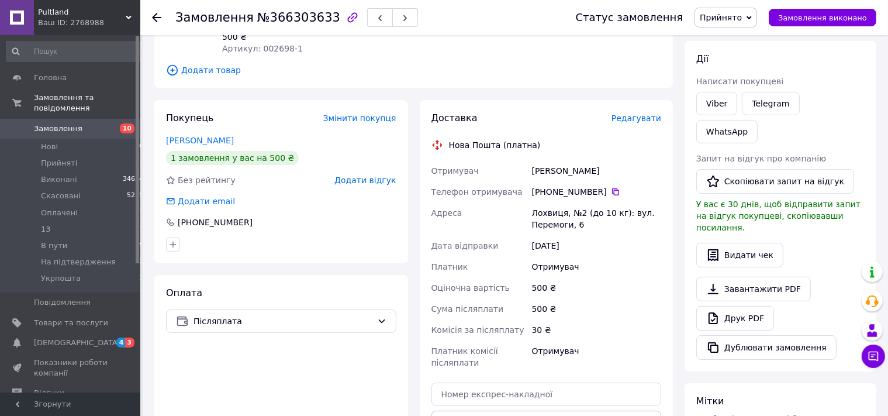
scroll to position [123, 0]
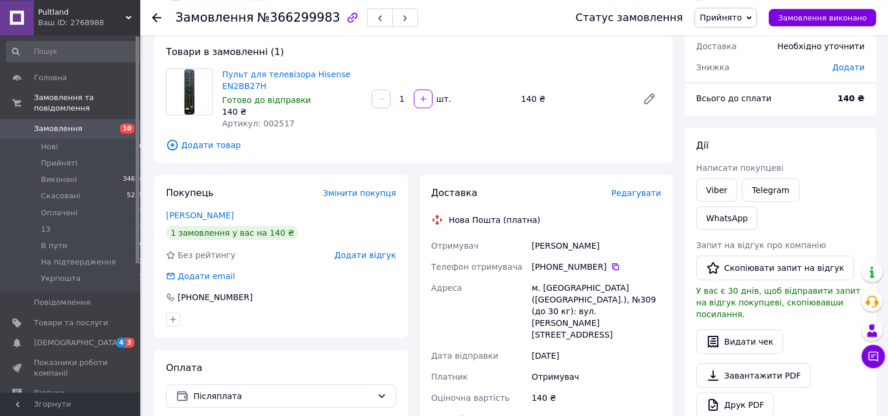
scroll to position [247, 0]
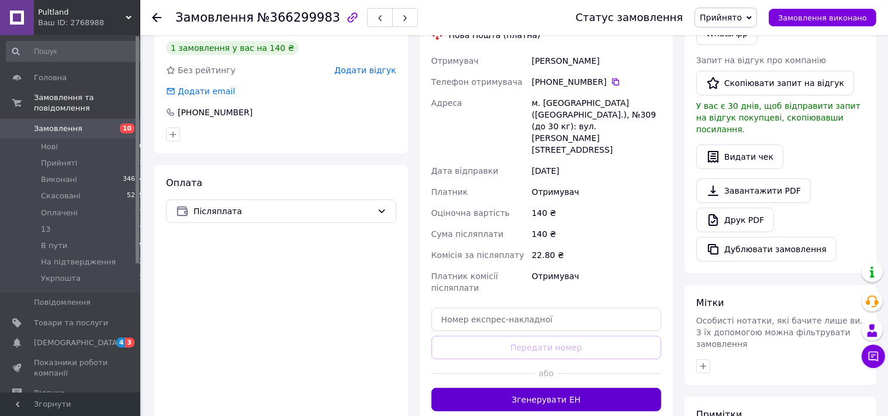
click at [539, 388] on button "Згенерувати ЕН" at bounding box center [547, 399] width 230 height 23
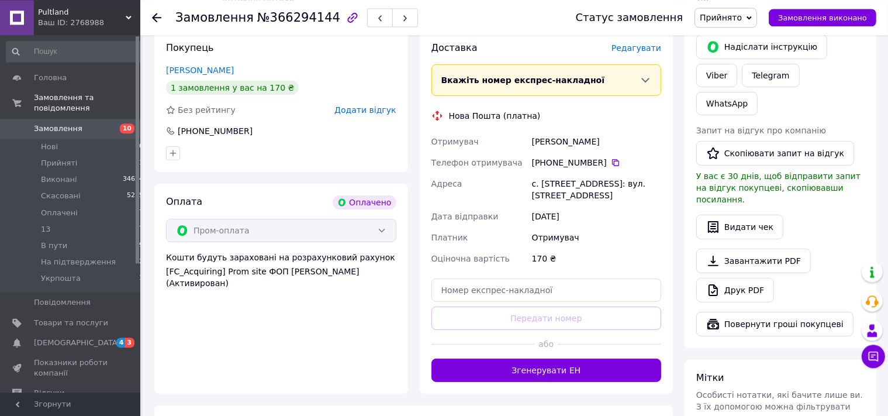
scroll to position [309, 0]
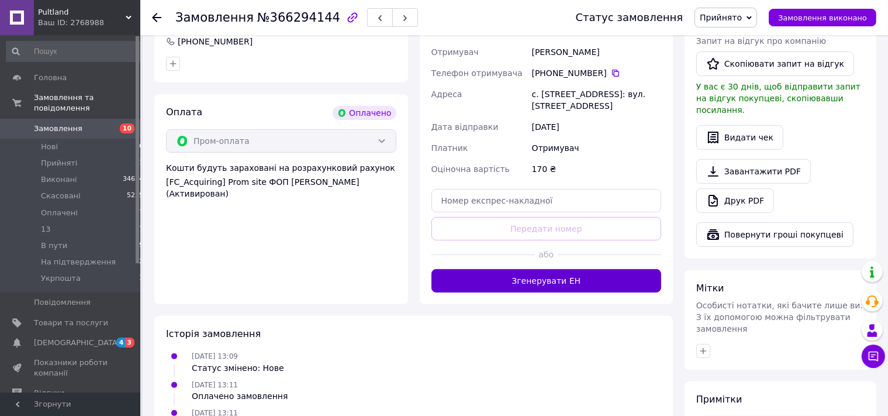
click at [517, 292] on button "Згенерувати ЕН" at bounding box center [547, 280] width 230 height 23
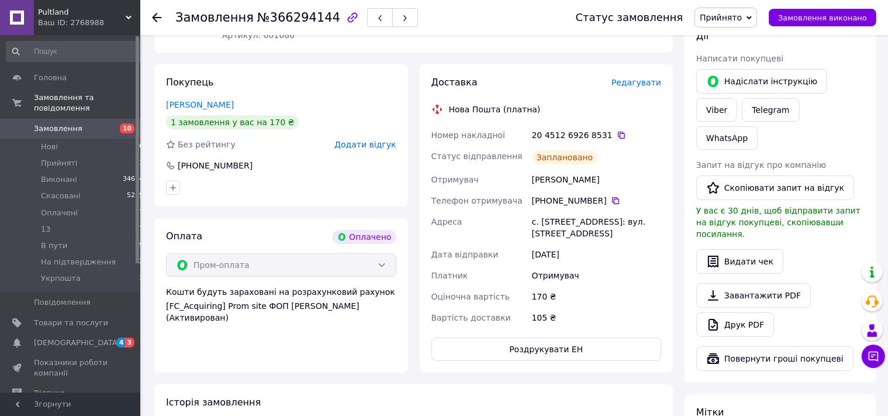
scroll to position [0, 0]
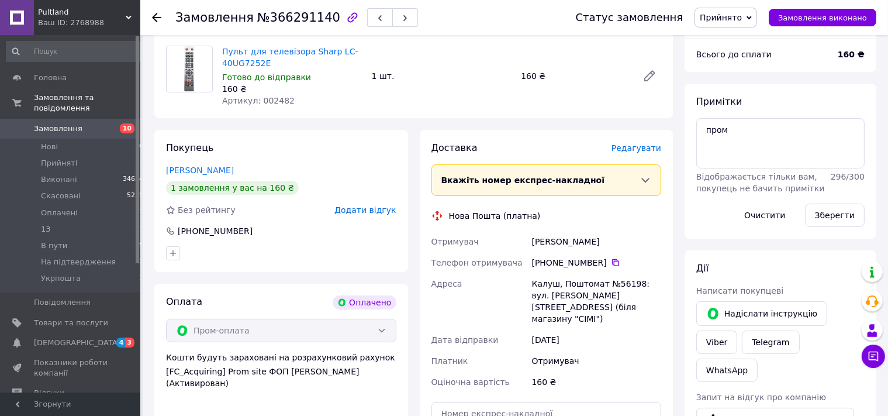
scroll to position [247, 0]
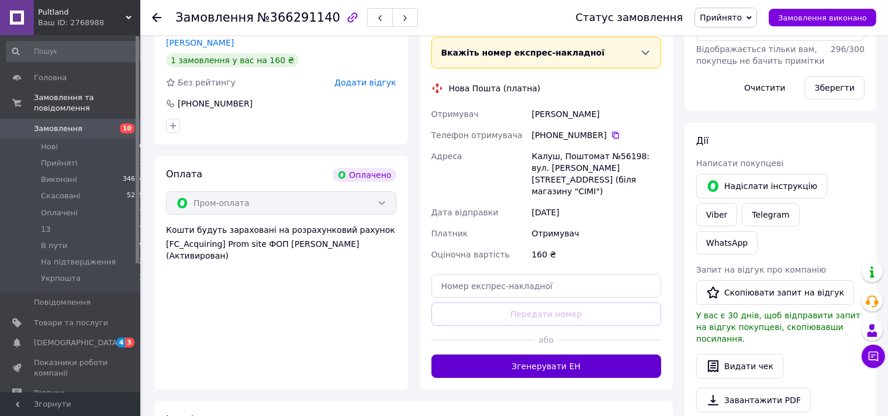
click at [547, 354] on button "Згенерувати ЕН" at bounding box center [547, 365] width 230 height 23
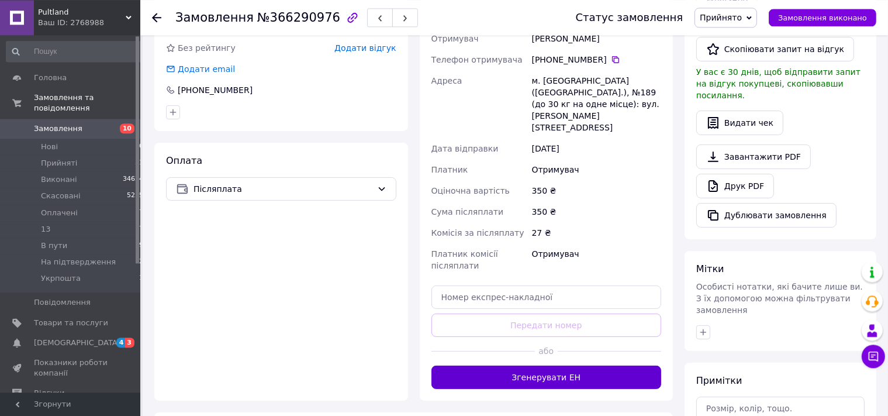
scroll to position [309, 0]
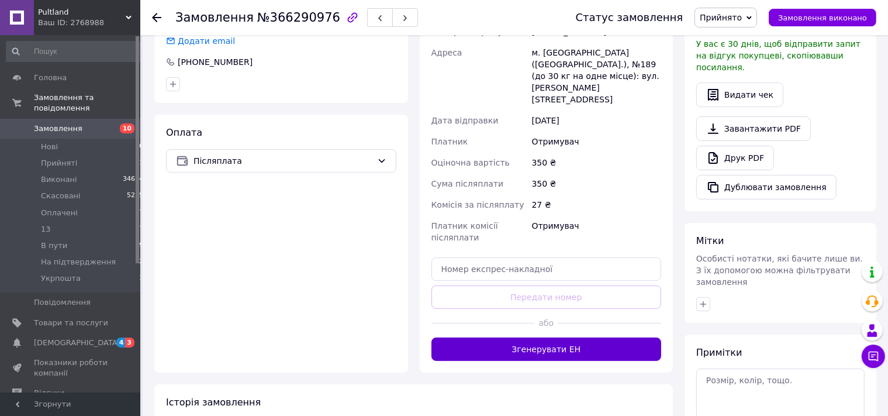
click at [516, 337] on button "Згенерувати ЕН" at bounding box center [547, 348] width 230 height 23
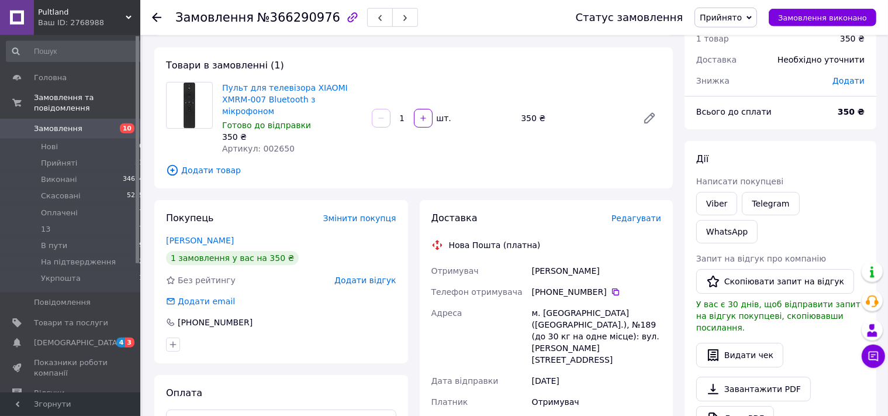
scroll to position [0, 0]
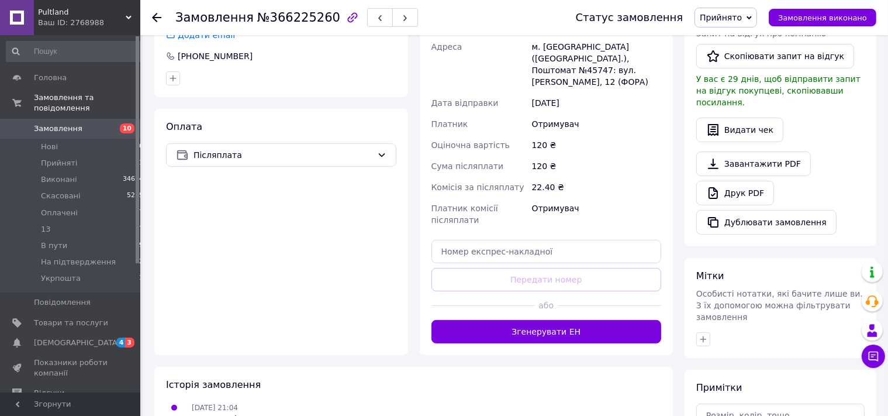
scroll to position [370, 0]
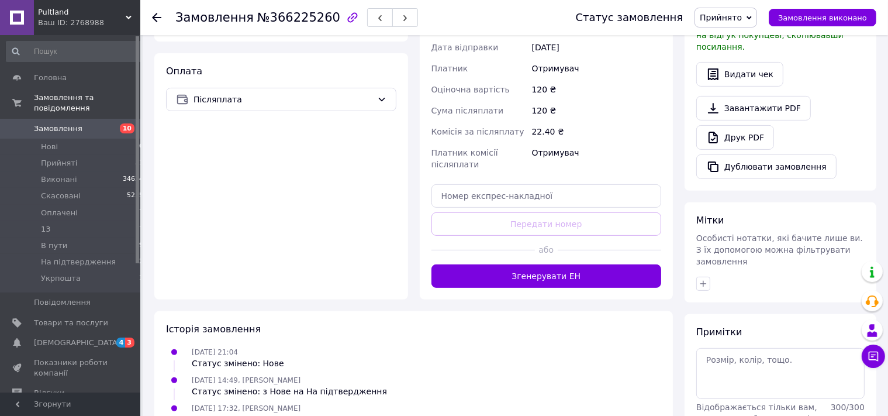
drag, startPoint x: 534, startPoint y: 266, endPoint x: 471, endPoint y: 273, distance: 63.5
click at [534, 266] on button "Згенерувати ЕН" at bounding box center [547, 275] width 230 height 23
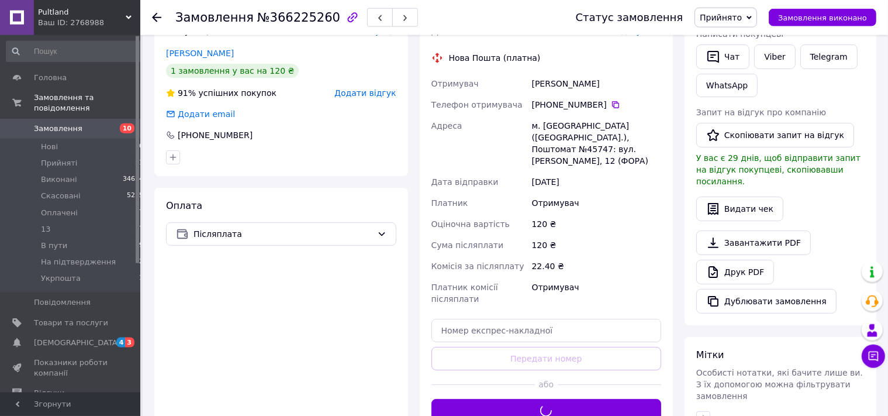
scroll to position [123, 0]
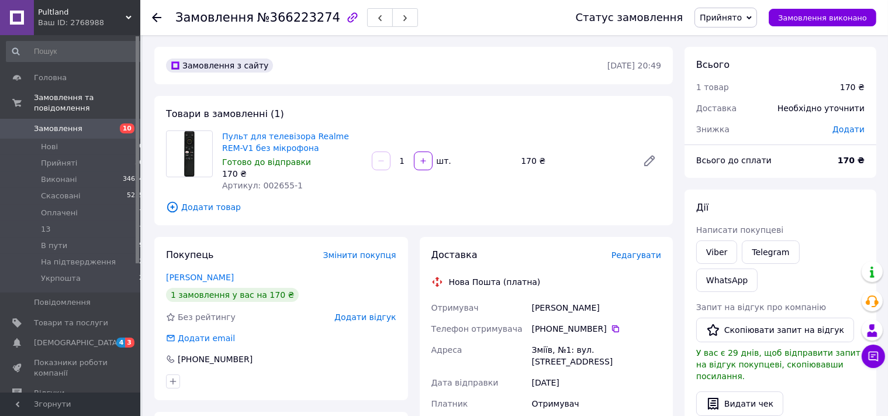
click at [636, 256] on span "Редагувати" at bounding box center [637, 254] width 50 height 9
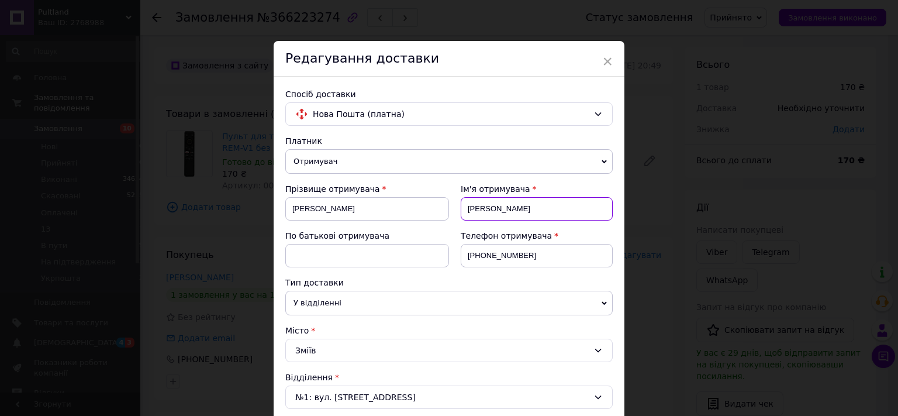
click at [484, 204] on input "[PERSON_NAME]" at bounding box center [537, 208] width 152 height 23
click at [356, 204] on input "[PERSON_NAME]" at bounding box center [367, 208] width 164 height 23
paste input "[PERSON_NAME]"
drag, startPoint x: 287, startPoint y: 208, endPoint x: 298, endPoint y: 209, distance: 11.8
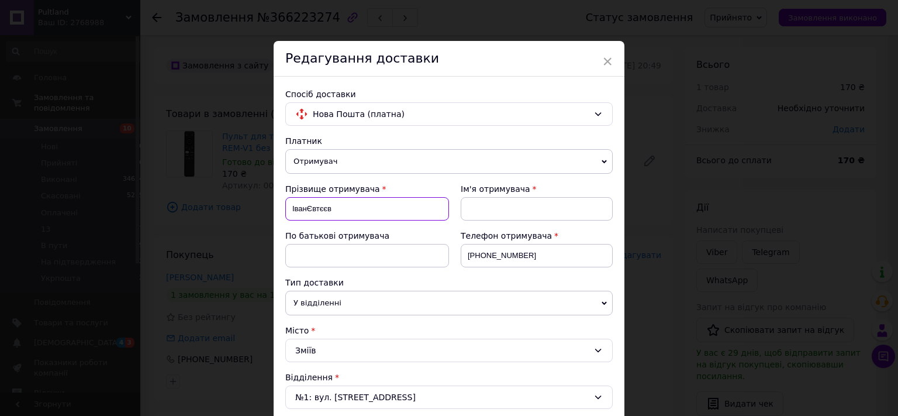
click at [301, 209] on input "ІванЄвтєєв" at bounding box center [367, 208] width 164 height 23
type input "Євтєєв"
drag, startPoint x: 482, startPoint y: 209, endPoint x: 478, endPoint y: 205, distance: 6.2
click at [481, 209] on input at bounding box center [537, 208] width 152 height 23
paste input "Іван"
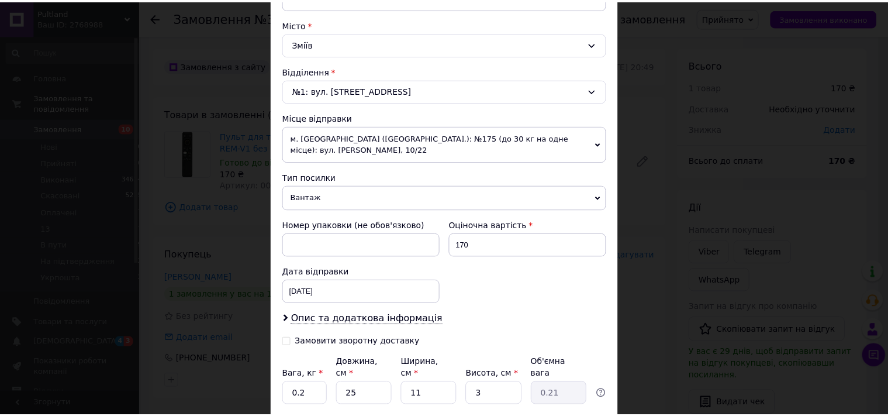
scroll to position [378, 0]
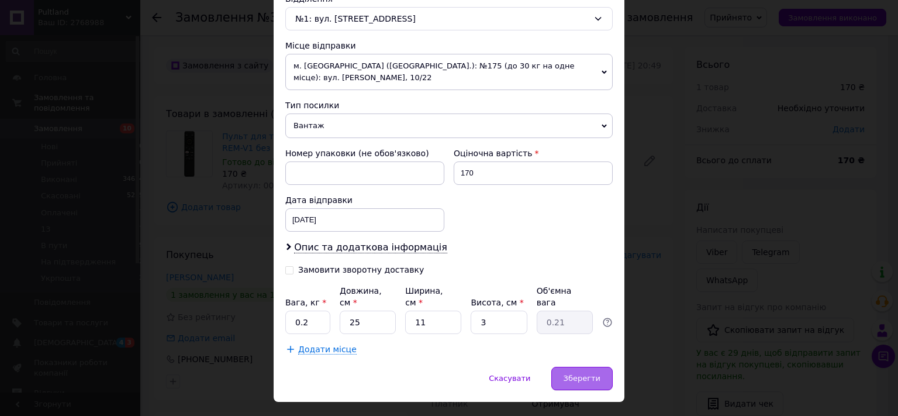
type input "Іван"
click at [583, 374] on span "Зберегти" at bounding box center [582, 378] width 37 height 9
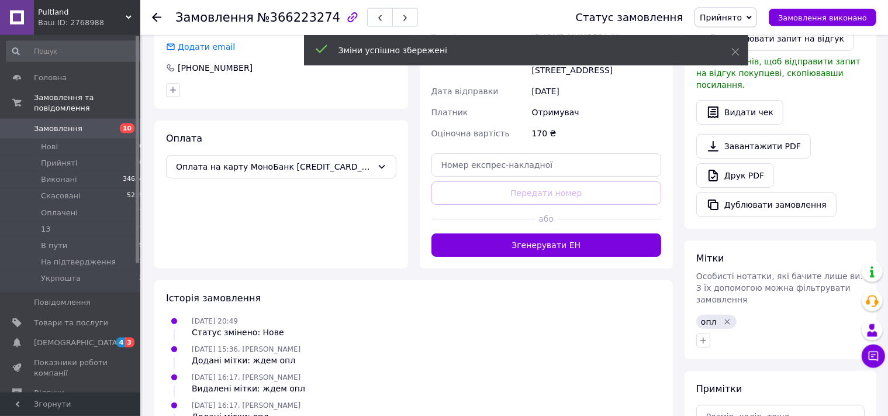
scroll to position [309, 0]
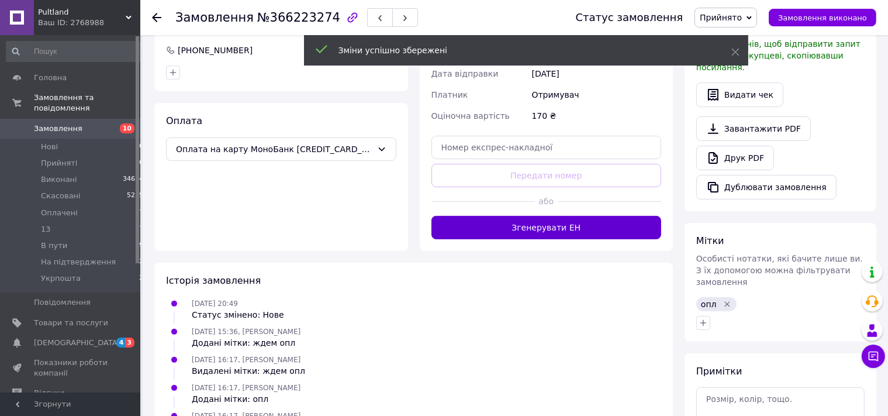
click at [511, 216] on button "Згенерувати ЕН" at bounding box center [547, 227] width 230 height 23
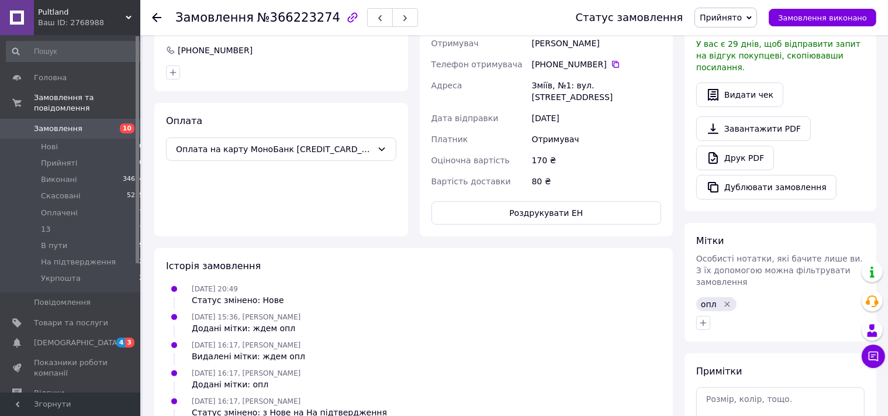
click at [727, 301] on icon "Видалити мітку" at bounding box center [727, 303] width 5 height 5
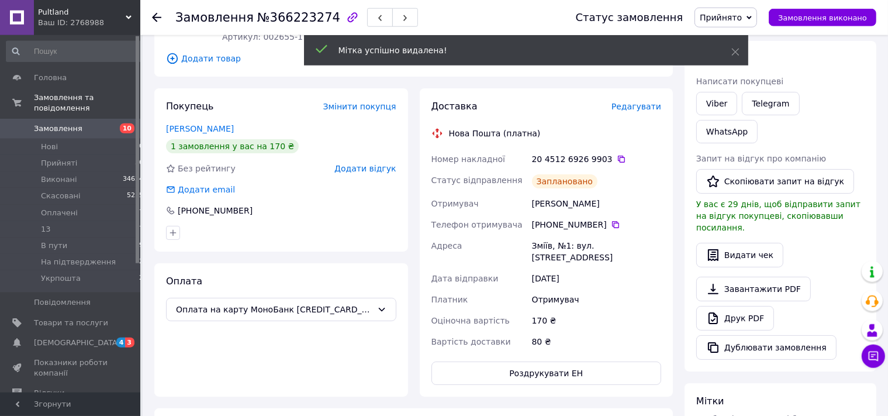
scroll to position [123, 0]
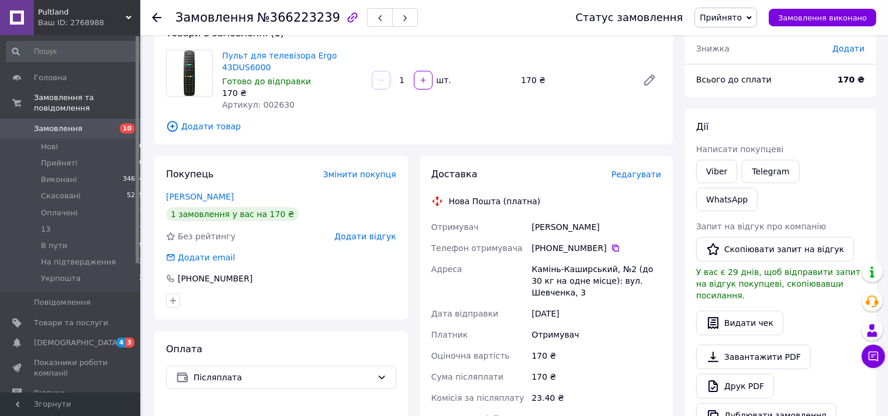
scroll to position [309, 0]
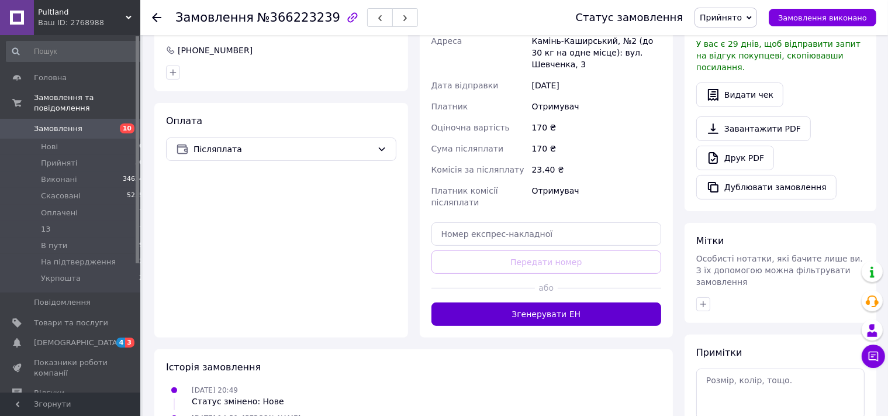
click at [536, 309] on button "Згенерувати ЕН" at bounding box center [547, 313] width 230 height 23
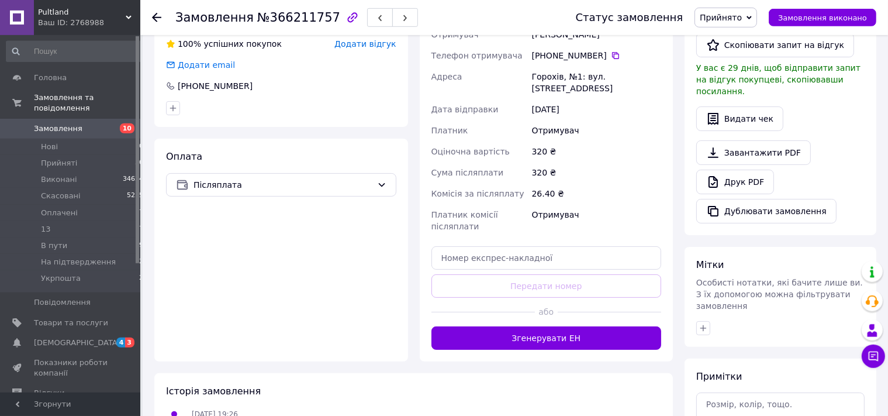
scroll to position [309, 0]
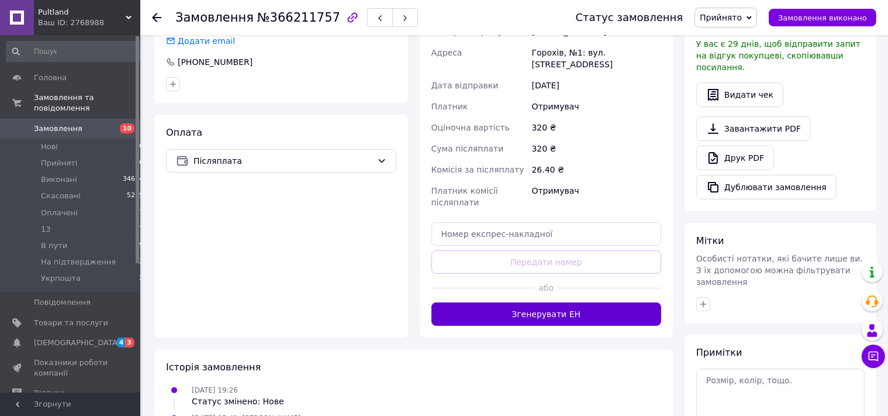
click at [515, 302] on button "Згенерувати ЕН" at bounding box center [547, 313] width 230 height 23
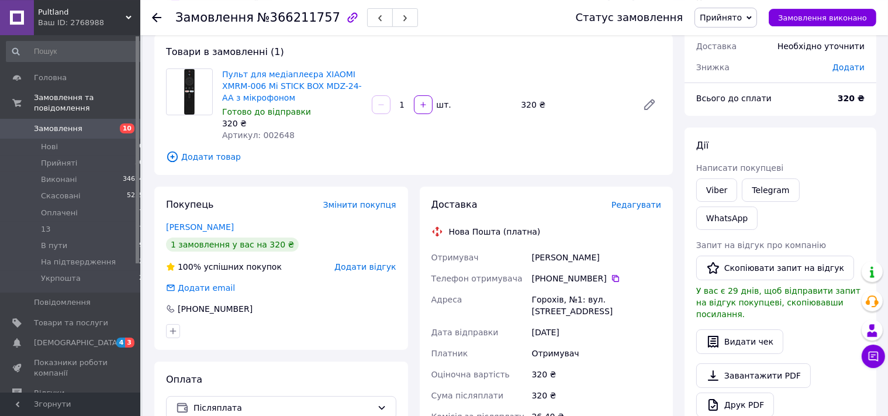
scroll to position [61, 0]
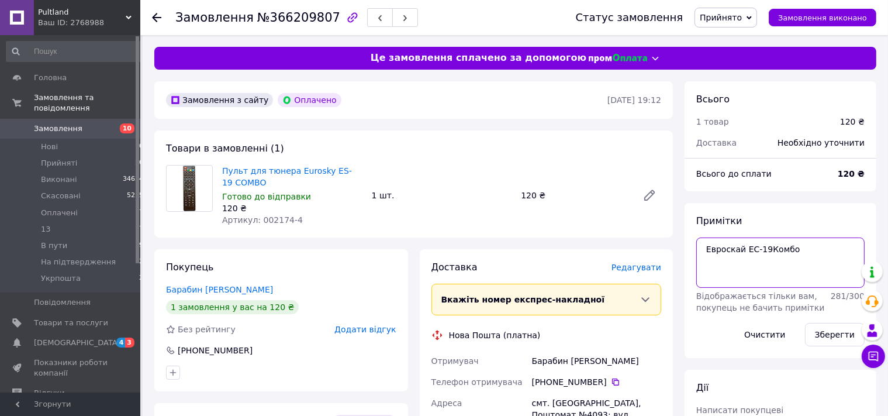
drag, startPoint x: 772, startPoint y: 244, endPoint x: 691, endPoint y: 256, distance: 82.0
click at [696, 256] on textarea "Евроскай ЕС-19Комбо" at bounding box center [780, 262] width 168 height 50
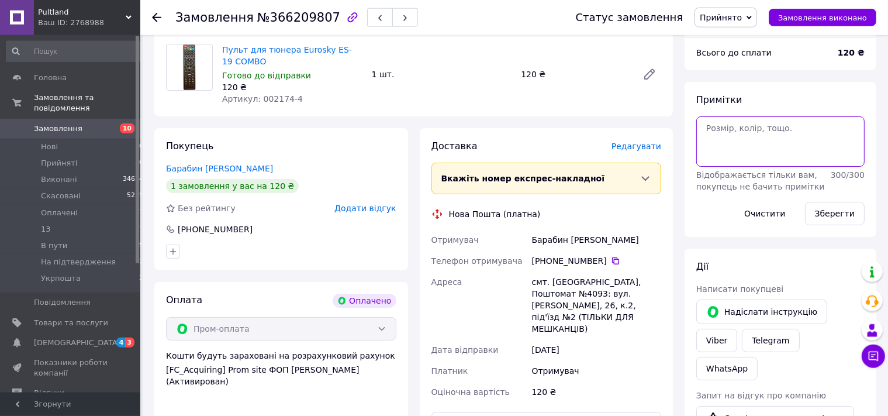
scroll to position [123, 0]
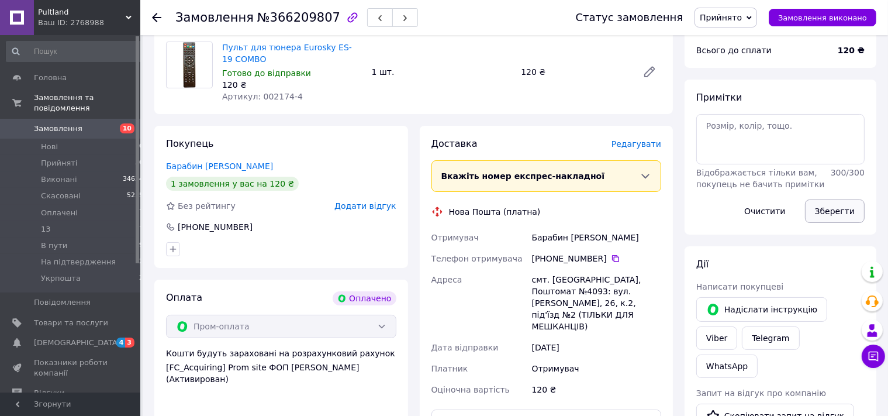
click at [839, 212] on button "Зберегти" at bounding box center [835, 210] width 60 height 23
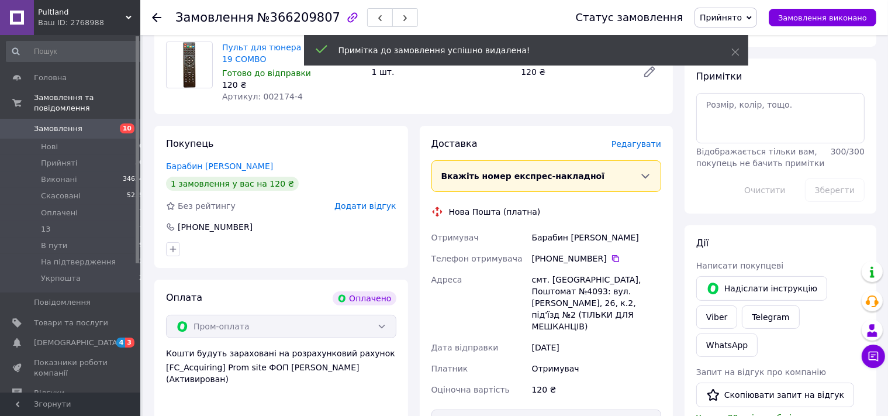
scroll to position [0, 0]
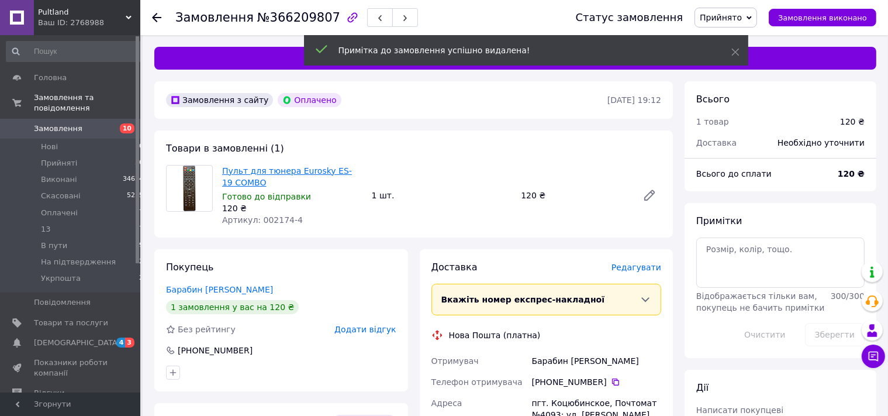
click at [290, 170] on link "Пульт для тюнера Eurosky ES-19 COMBO" at bounding box center [287, 176] width 130 height 21
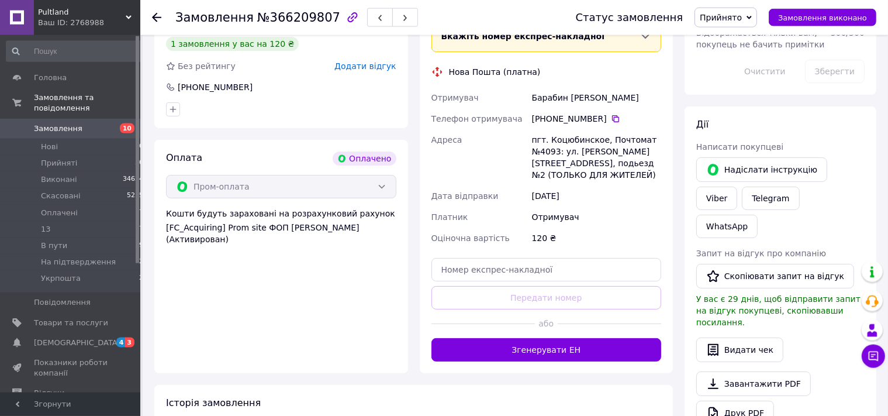
scroll to position [370, 0]
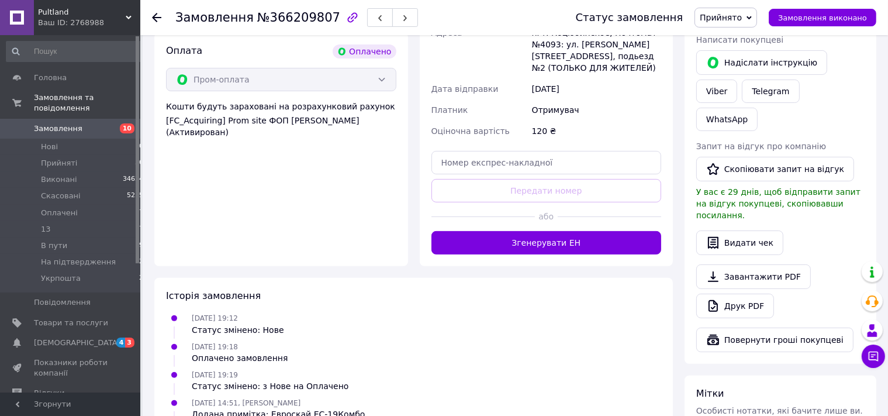
drag, startPoint x: 520, startPoint y: 240, endPoint x: 490, endPoint y: 273, distance: 44.3
click at [518, 242] on button "Згенерувати ЕН" at bounding box center [547, 242] width 230 height 23
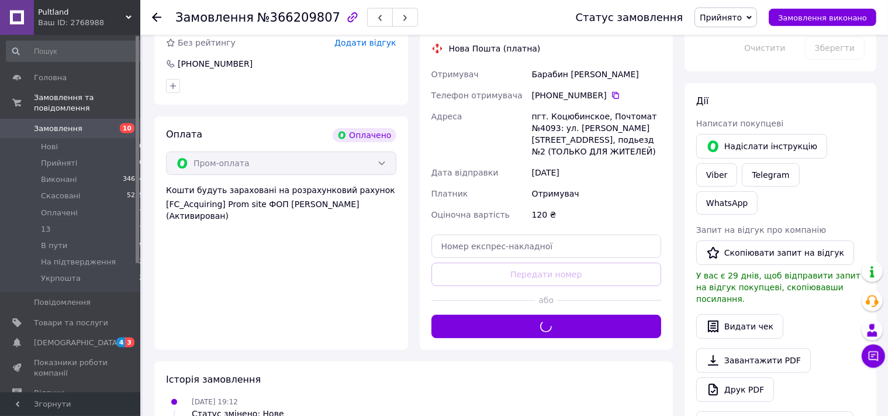
scroll to position [61, 0]
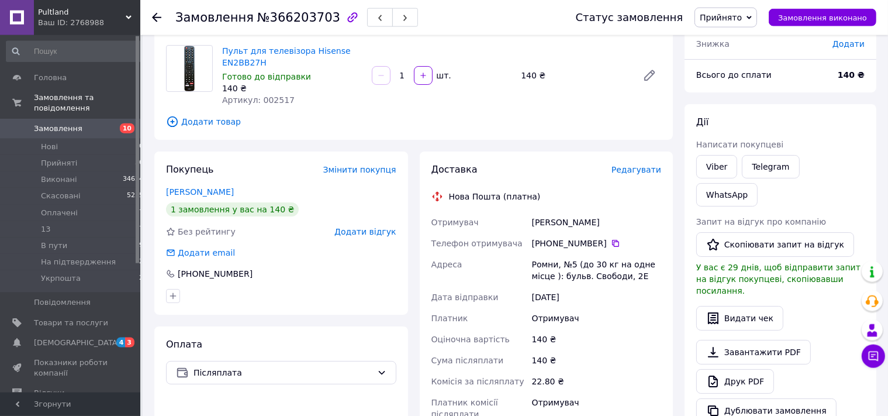
scroll to position [309, 0]
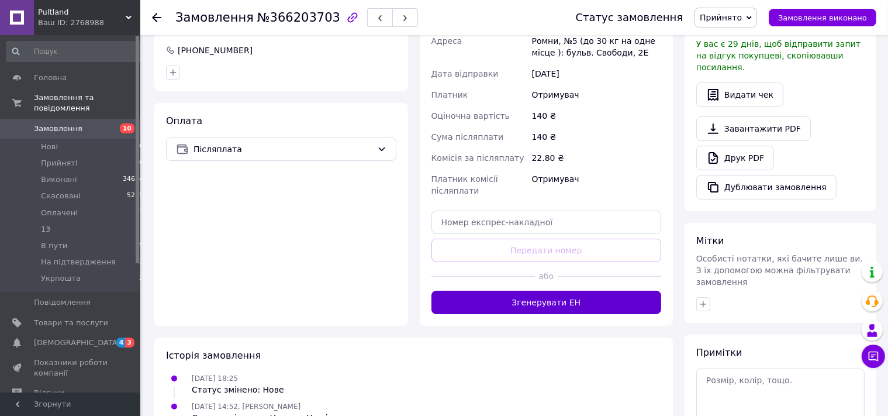
click at [511, 300] on button "Згенерувати ЕН" at bounding box center [547, 302] width 230 height 23
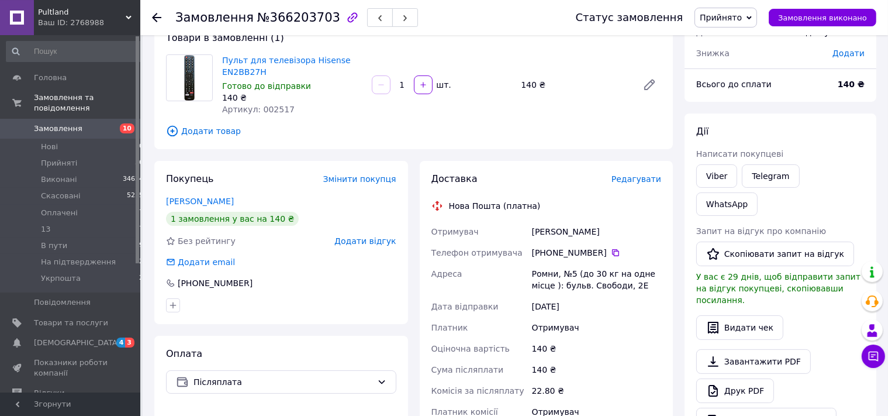
scroll to position [61, 0]
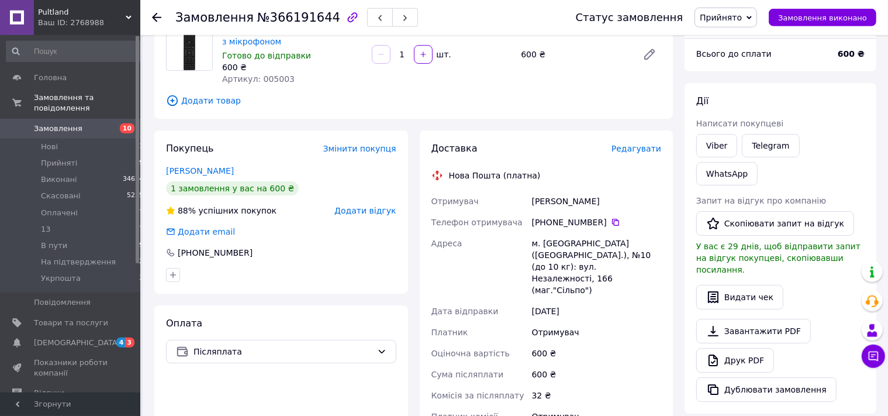
scroll to position [309, 0]
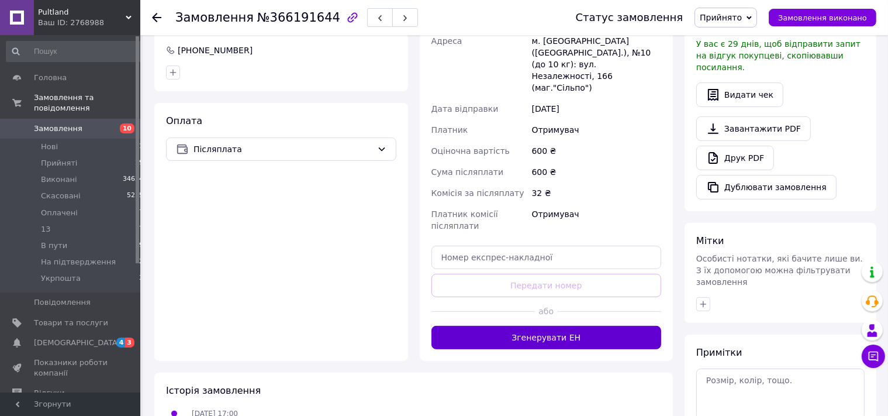
click at [526, 326] on button "Згенерувати ЕН" at bounding box center [547, 337] width 230 height 23
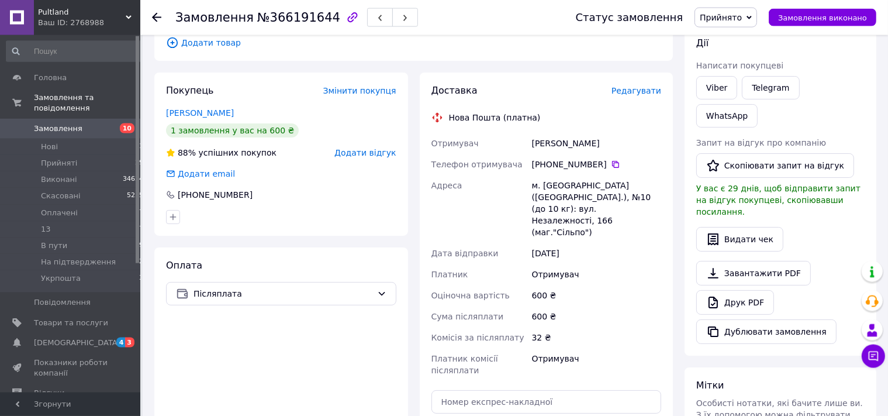
scroll to position [61, 0]
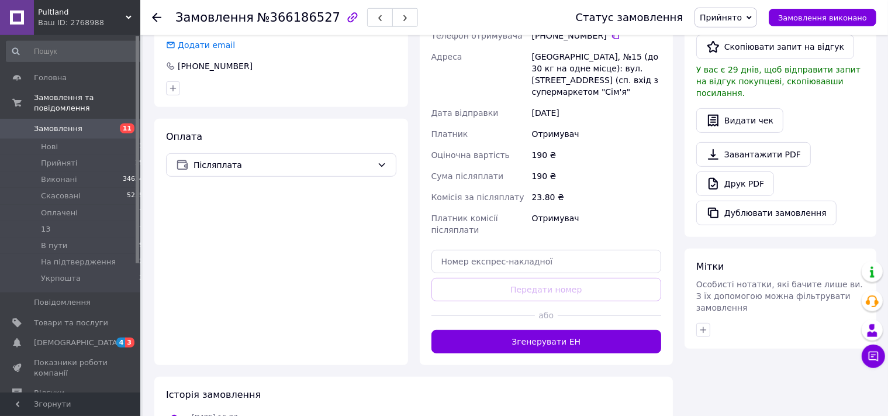
scroll to position [556, 0]
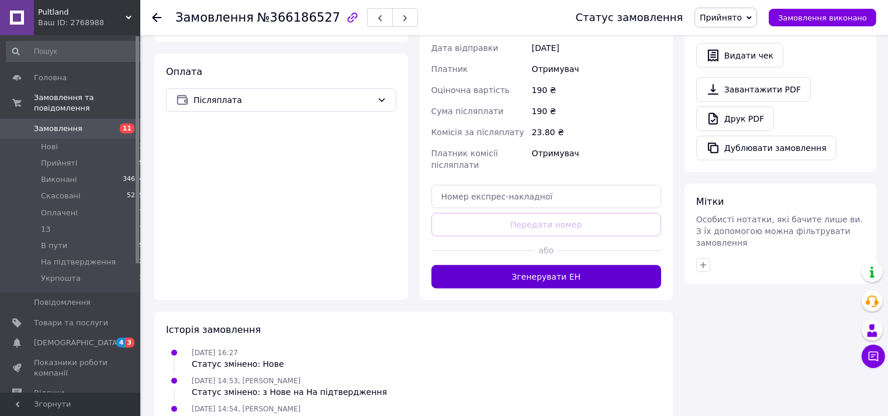
click at [543, 265] on button "Згенерувати ЕН" at bounding box center [547, 276] width 230 height 23
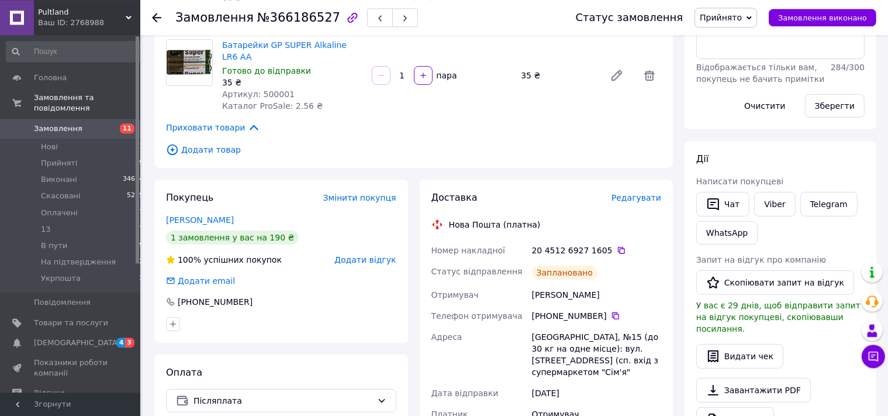
scroll to position [247, 0]
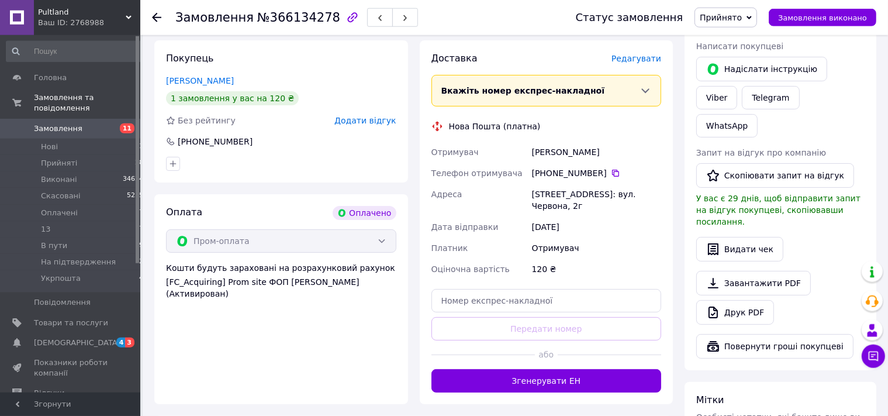
scroll to position [247, 0]
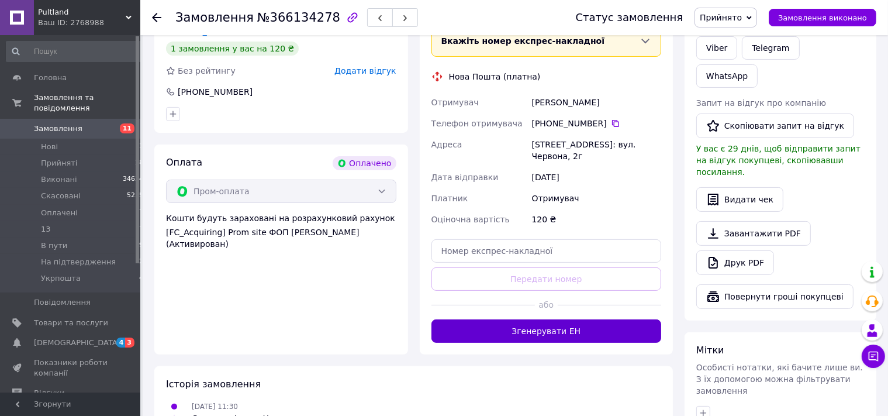
click at [527, 322] on button "Згенерувати ЕН" at bounding box center [547, 330] width 230 height 23
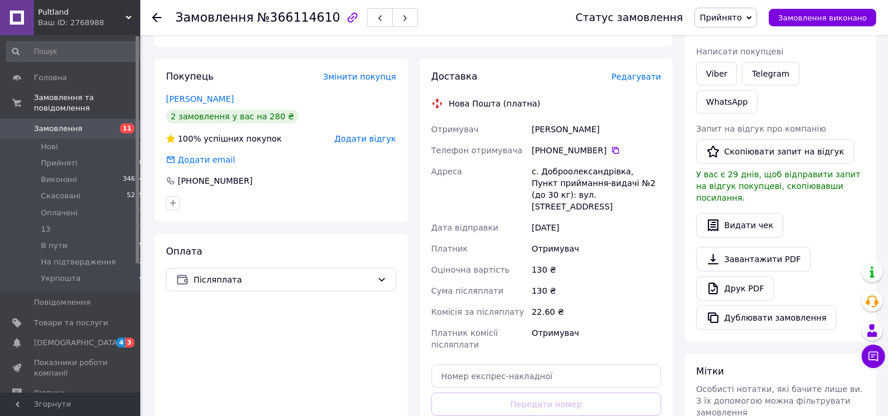
scroll to position [247, 0]
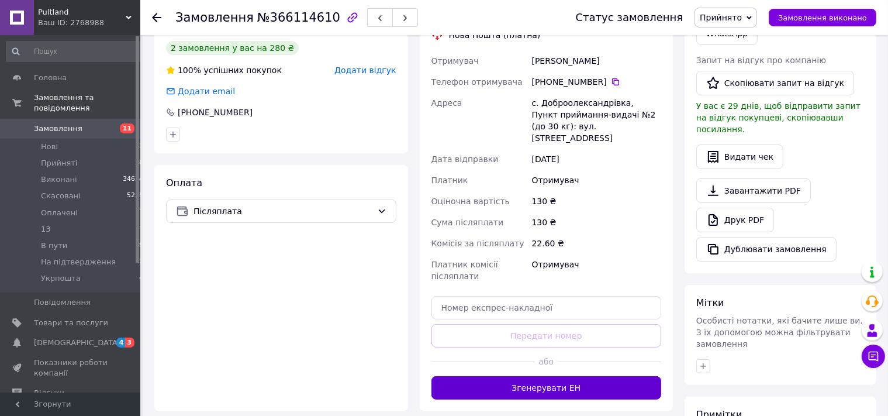
click at [532, 376] on button "Згенерувати ЕН" at bounding box center [547, 387] width 230 height 23
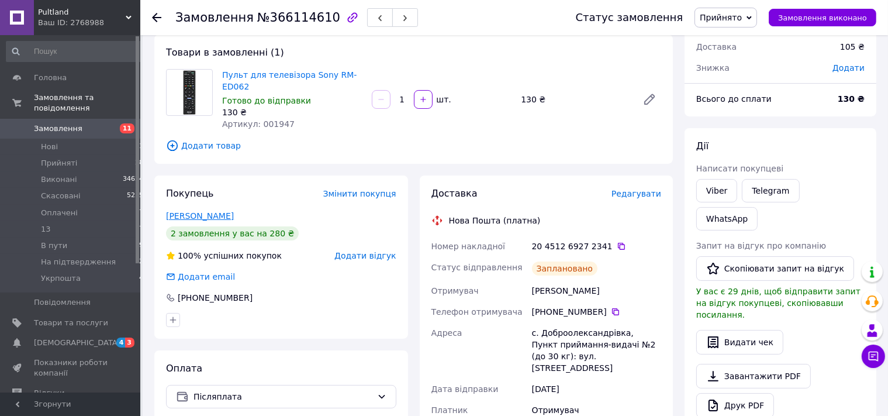
click at [203, 211] on link "Руснак Вадим" at bounding box center [200, 215] width 68 height 9
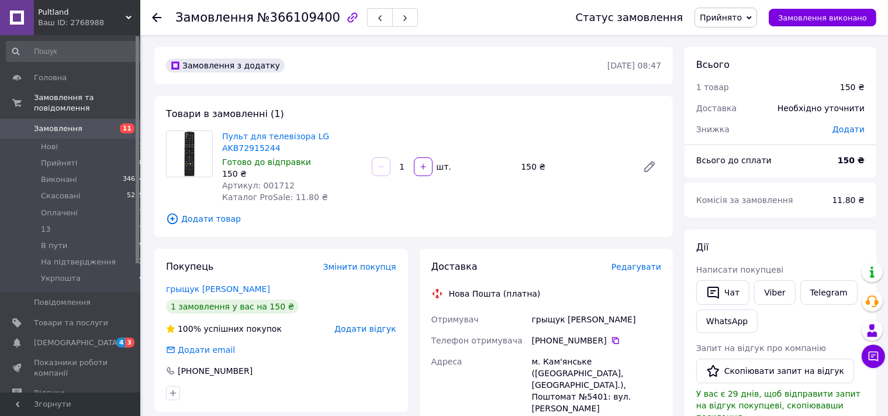
click at [636, 266] on span "Редагувати" at bounding box center [637, 266] width 50 height 9
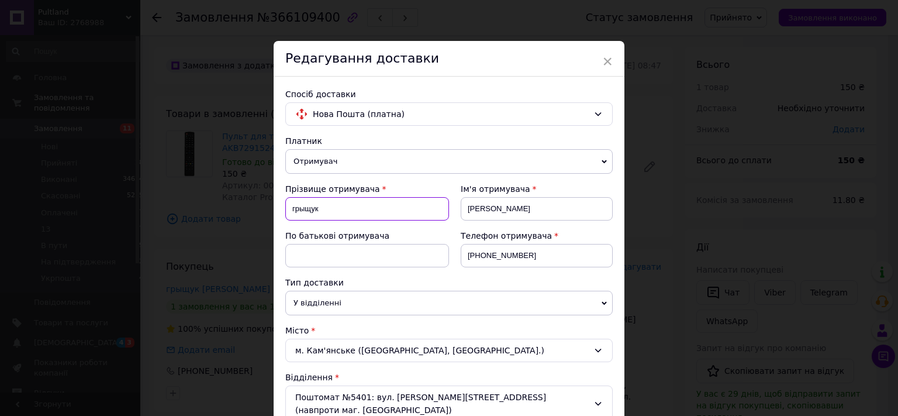
click at [289, 209] on input "грыщук" at bounding box center [367, 208] width 164 height 23
type input "Грыщук"
click at [467, 210] on input "олександр" at bounding box center [537, 208] width 152 height 23
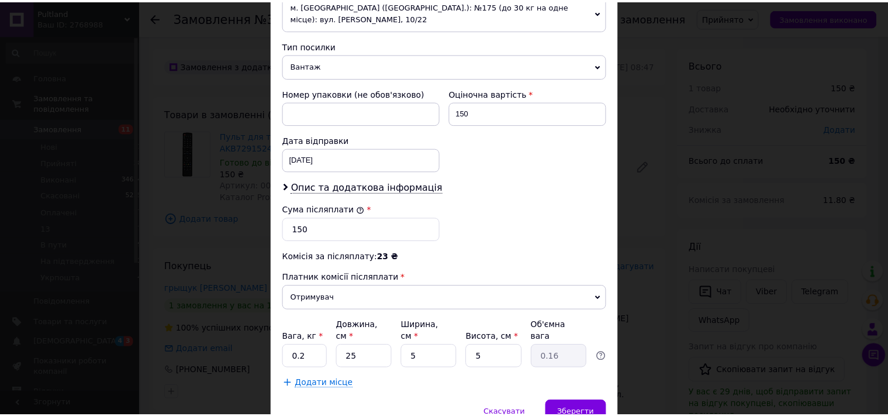
scroll to position [473, 0]
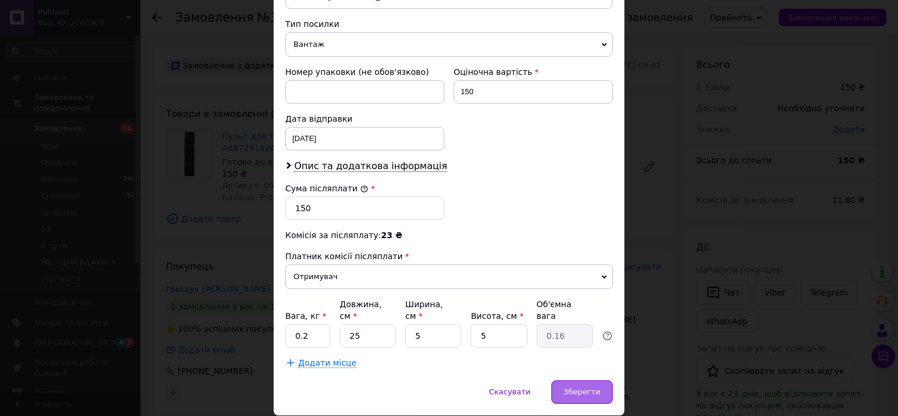
type input "Олександр"
click at [581, 387] on span "Зберегти" at bounding box center [582, 391] width 37 height 9
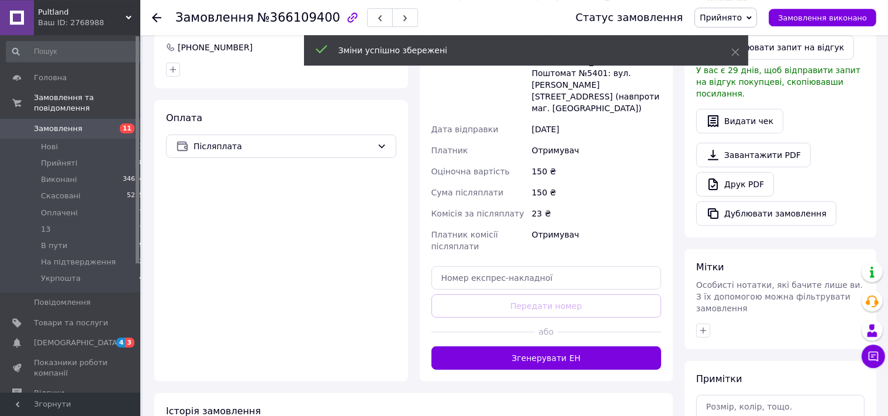
scroll to position [370, 0]
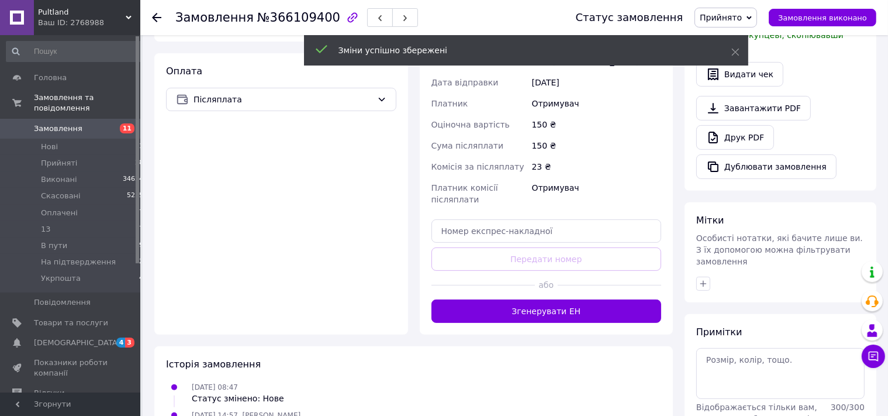
drag, startPoint x: 525, startPoint y: 277, endPoint x: 469, endPoint y: 287, distance: 56.3
click at [521, 299] on button "Згенерувати ЕН" at bounding box center [547, 310] width 230 height 23
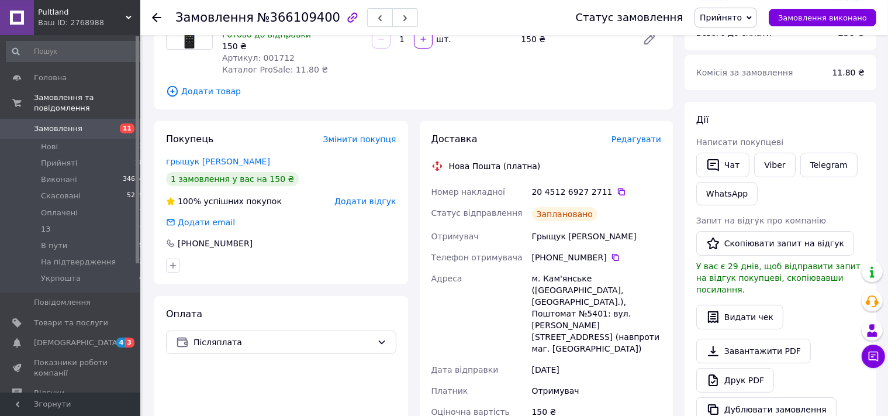
scroll to position [123, 0]
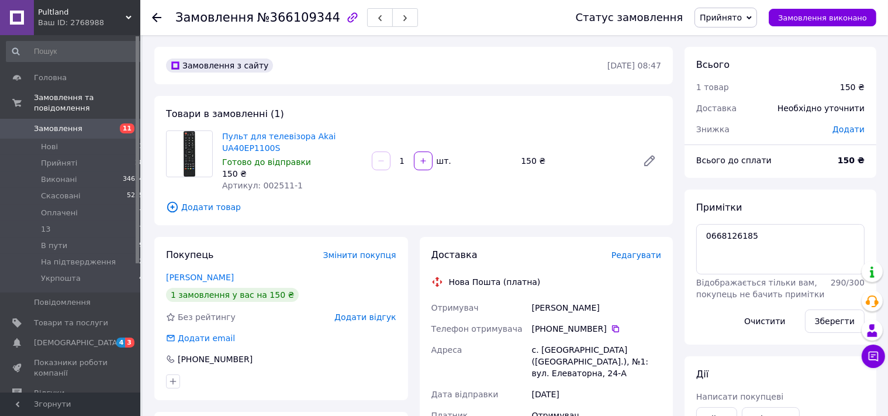
scroll to position [309, 0]
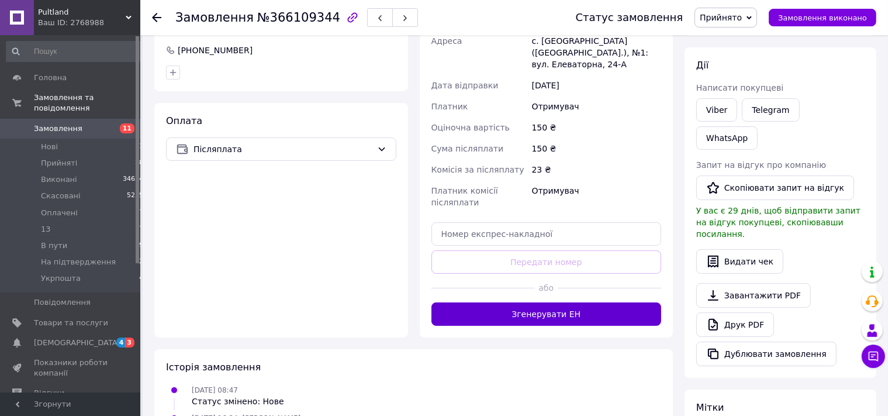
click at [518, 304] on button "Згенерувати ЕН" at bounding box center [547, 313] width 230 height 23
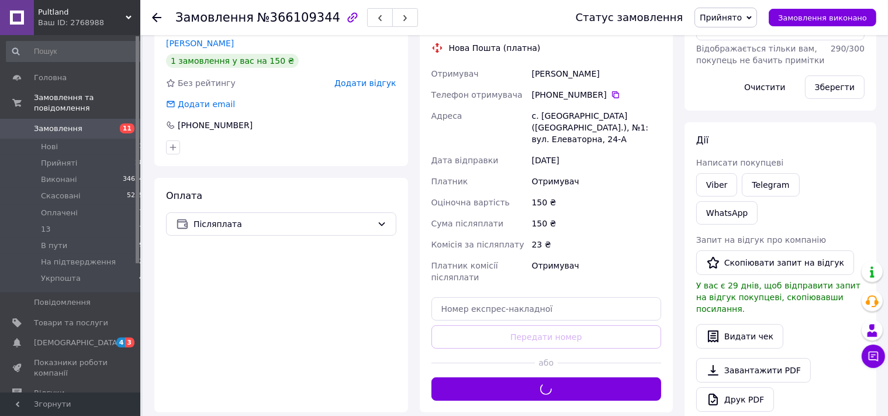
scroll to position [185, 0]
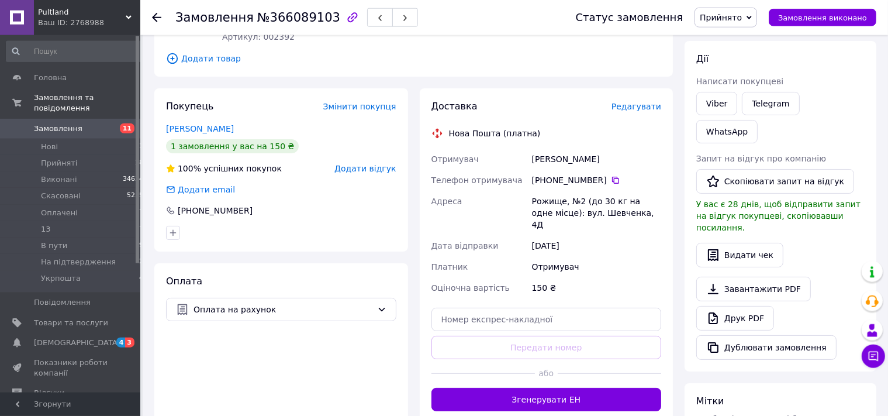
scroll to position [156, 0]
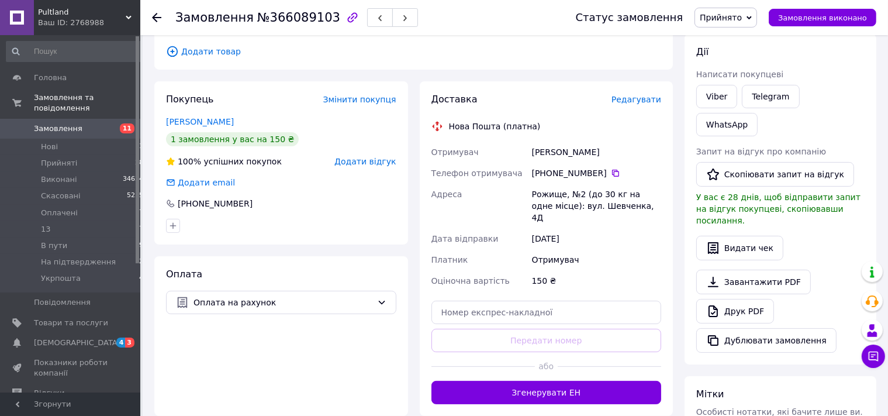
click at [304, 296] on span "Оплата на рахунок" at bounding box center [283, 302] width 179 height 13
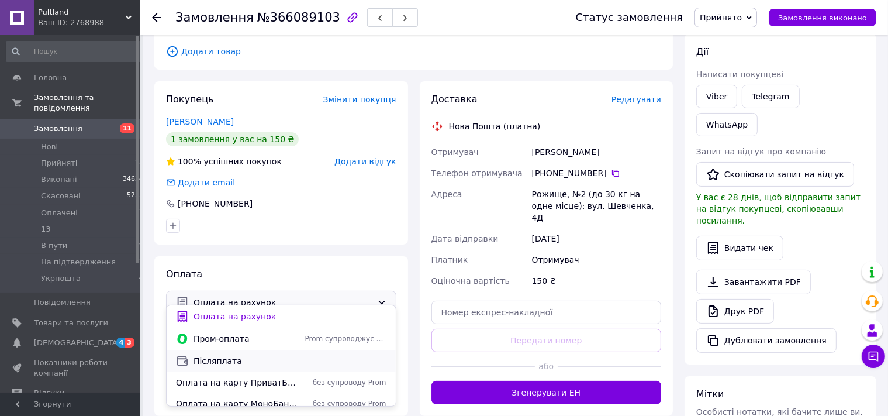
click at [221, 363] on span "Післяплата" at bounding box center [290, 361] width 193 height 12
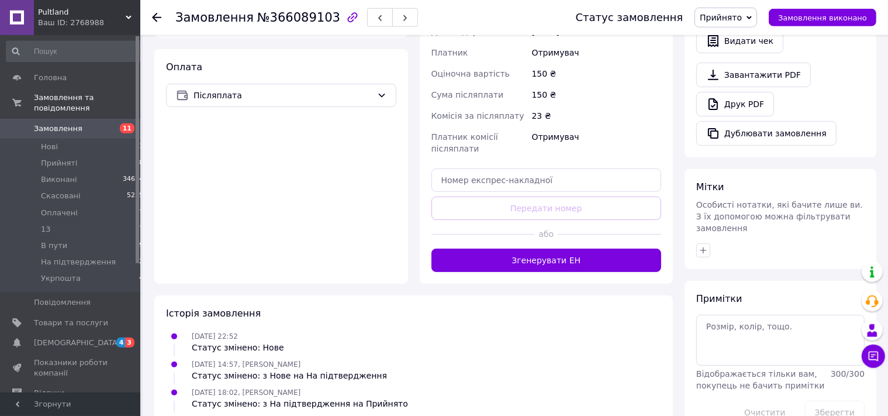
scroll to position [383, 0]
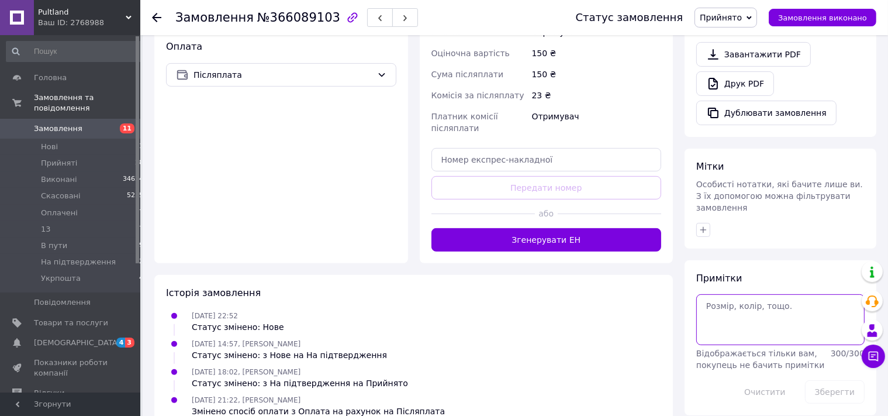
click at [723, 294] on textarea at bounding box center [780, 319] width 168 height 50
type textarea "1508"
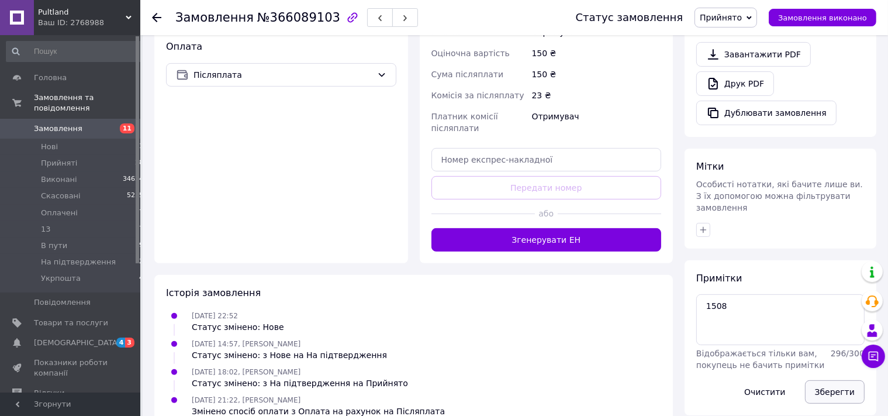
click at [841, 380] on button "Зберегти" at bounding box center [835, 391] width 60 height 23
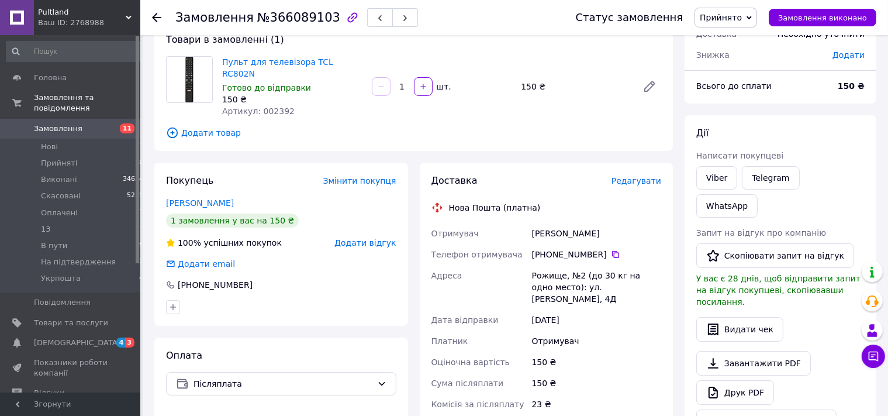
scroll to position [12, 0]
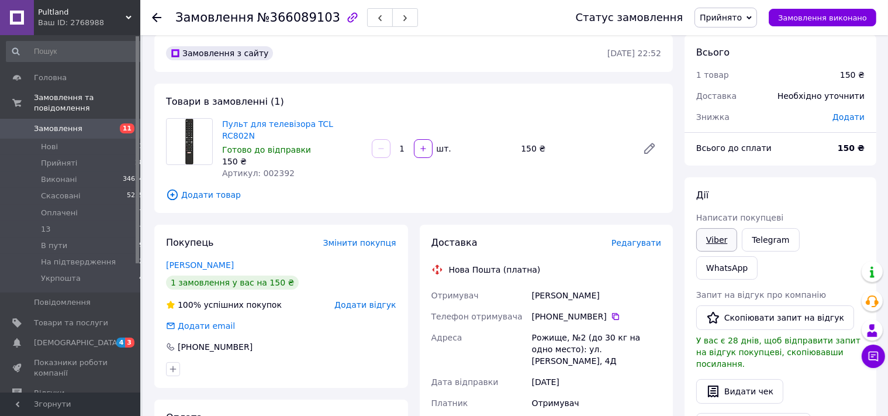
click at [715, 243] on link "Viber" at bounding box center [716, 239] width 41 height 23
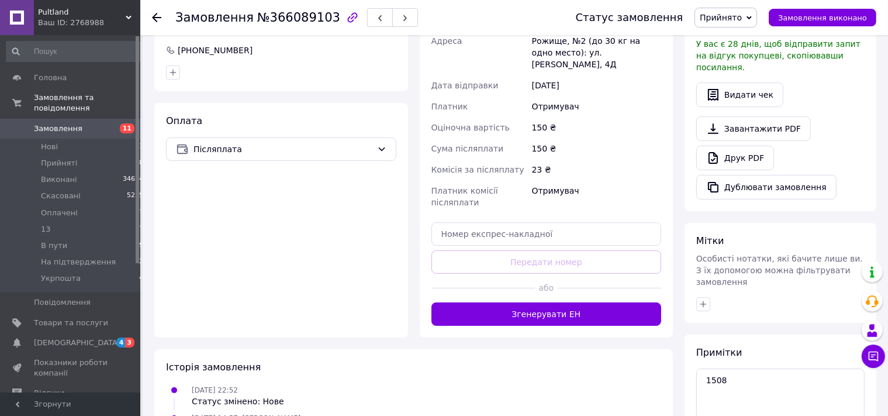
scroll to position [370, 0]
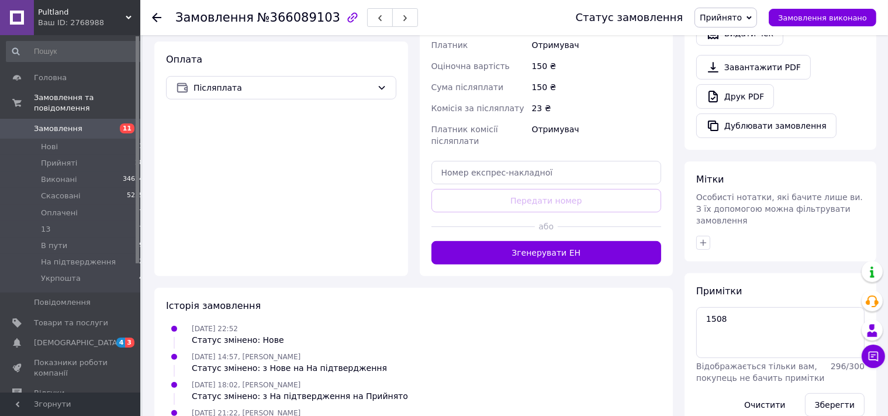
drag, startPoint x: 553, startPoint y: 226, endPoint x: 479, endPoint y: 258, distance: 80.7
click at [544, 241] on button "Згенерувати ЕН" at bounding box center [547, 252] width 230 height 23
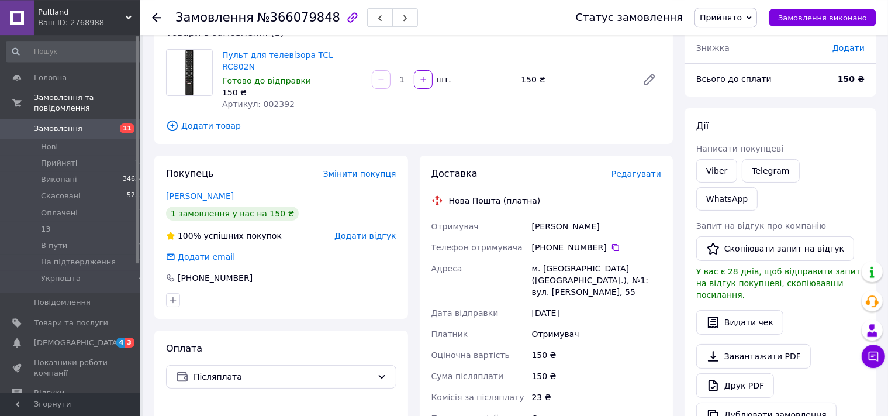
scroll to position [247, 0]
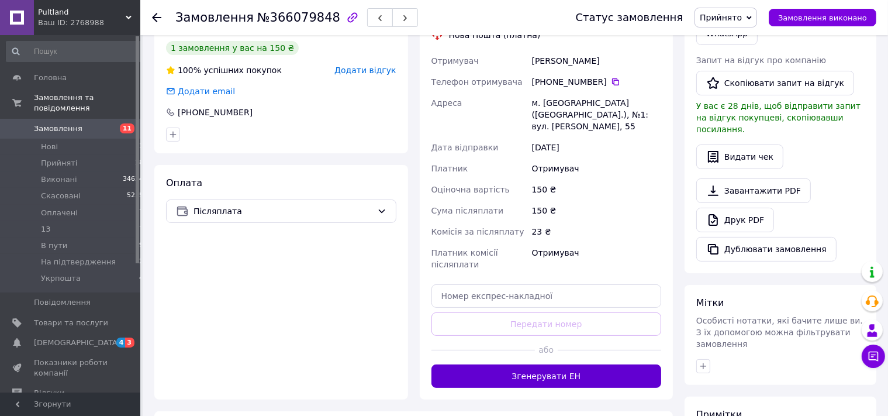
click at [525, 364] on button "Згенерувати ЕН" at bounding box center [547, 375] width 230 height 23
